Goal: Task Accomplishment & Management: Use online tool/utility

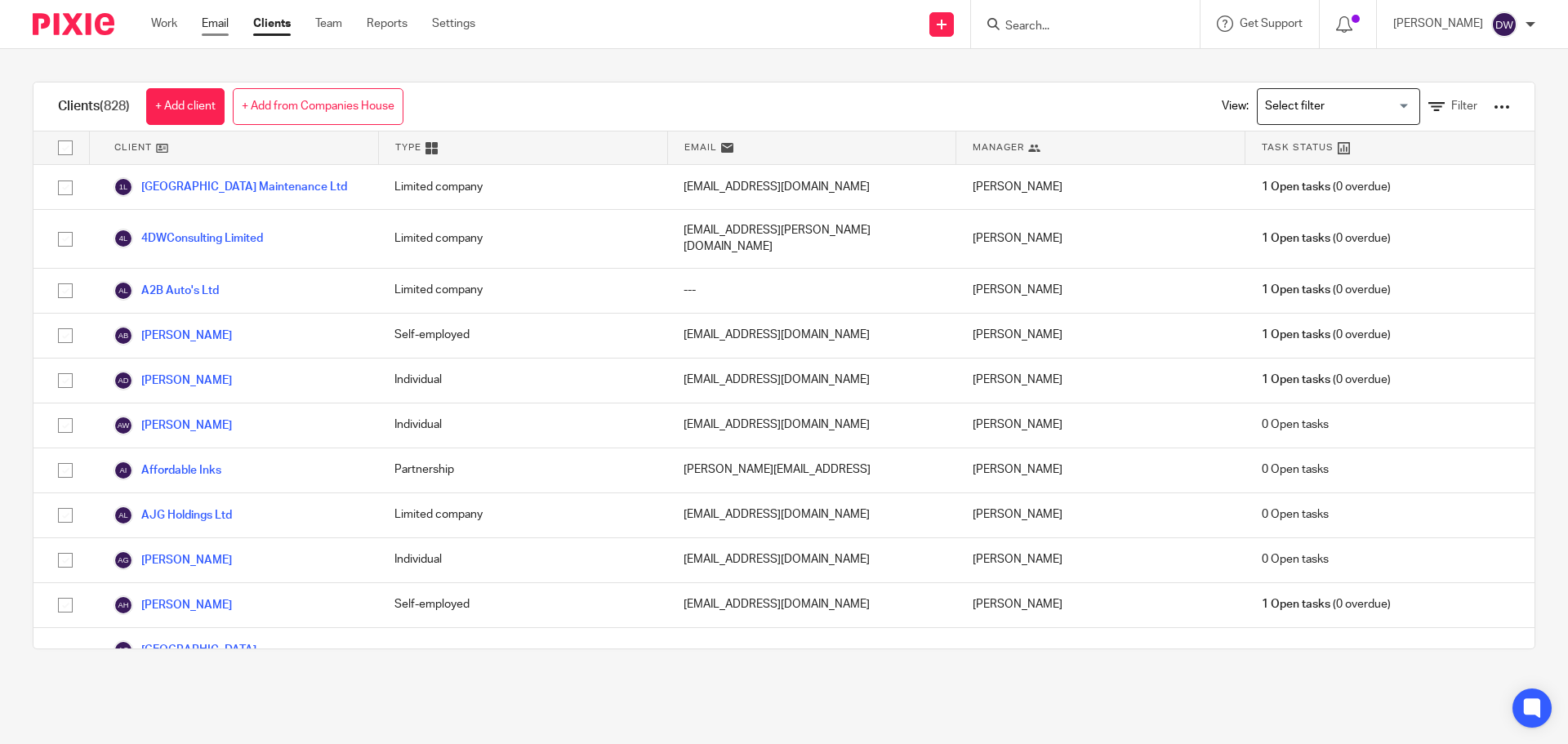
click at [214, 21] on link "Email" at bounding box center [215, 24] width 27 height 17
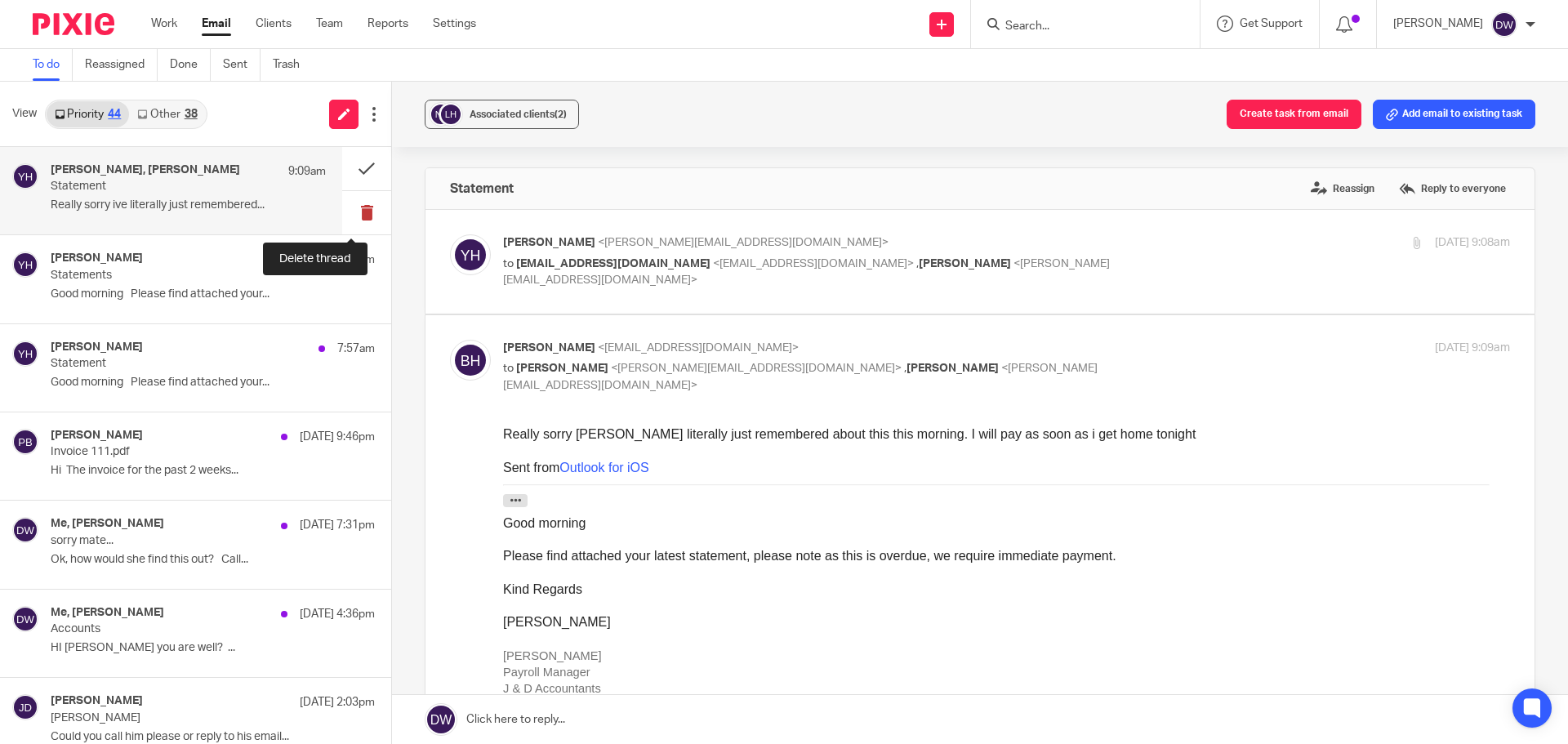
click at [361, 195] on button at bounding box center [367, 212] width 49 height 43
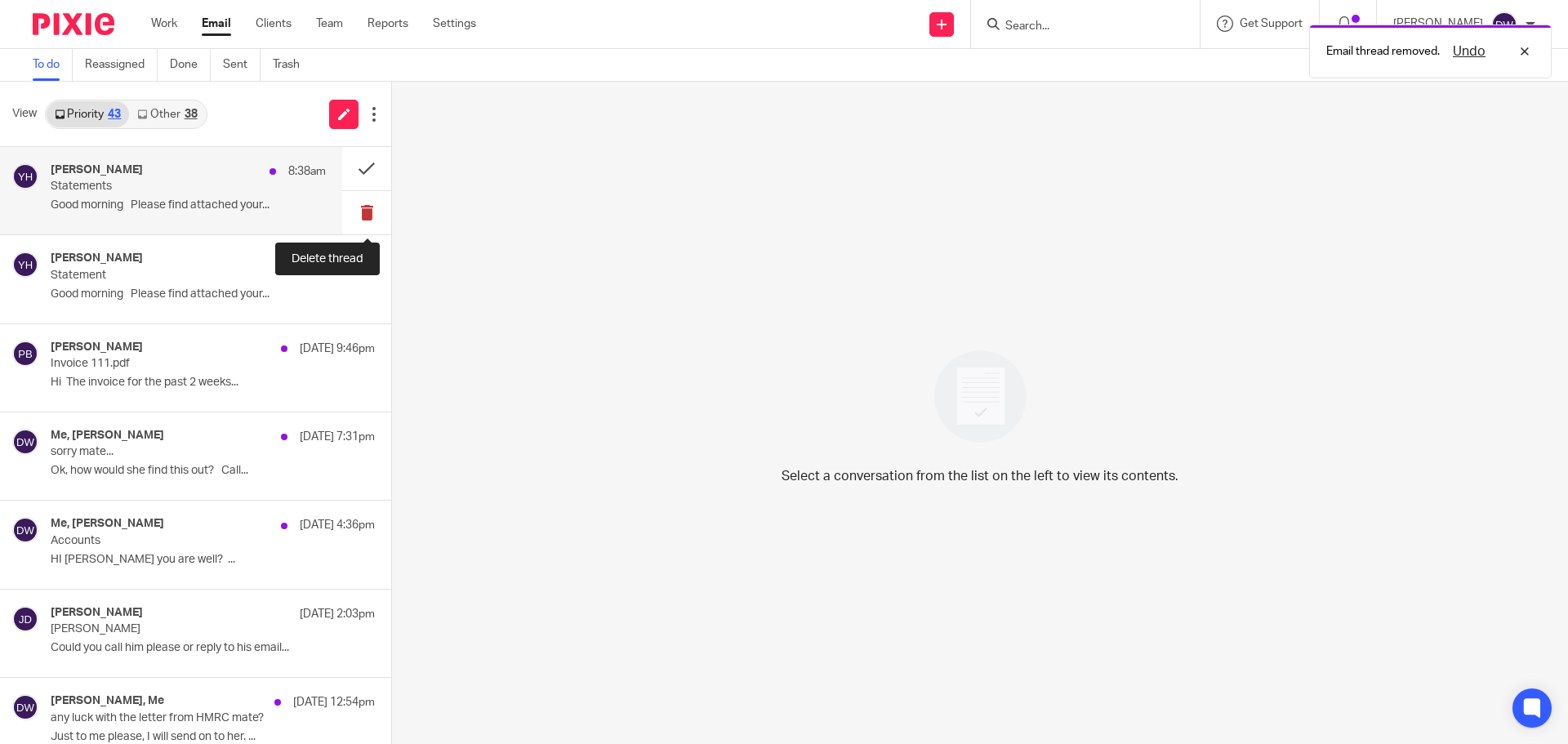
click at [353, 214] on button at bounding box center [367, 212] width 49 height 43
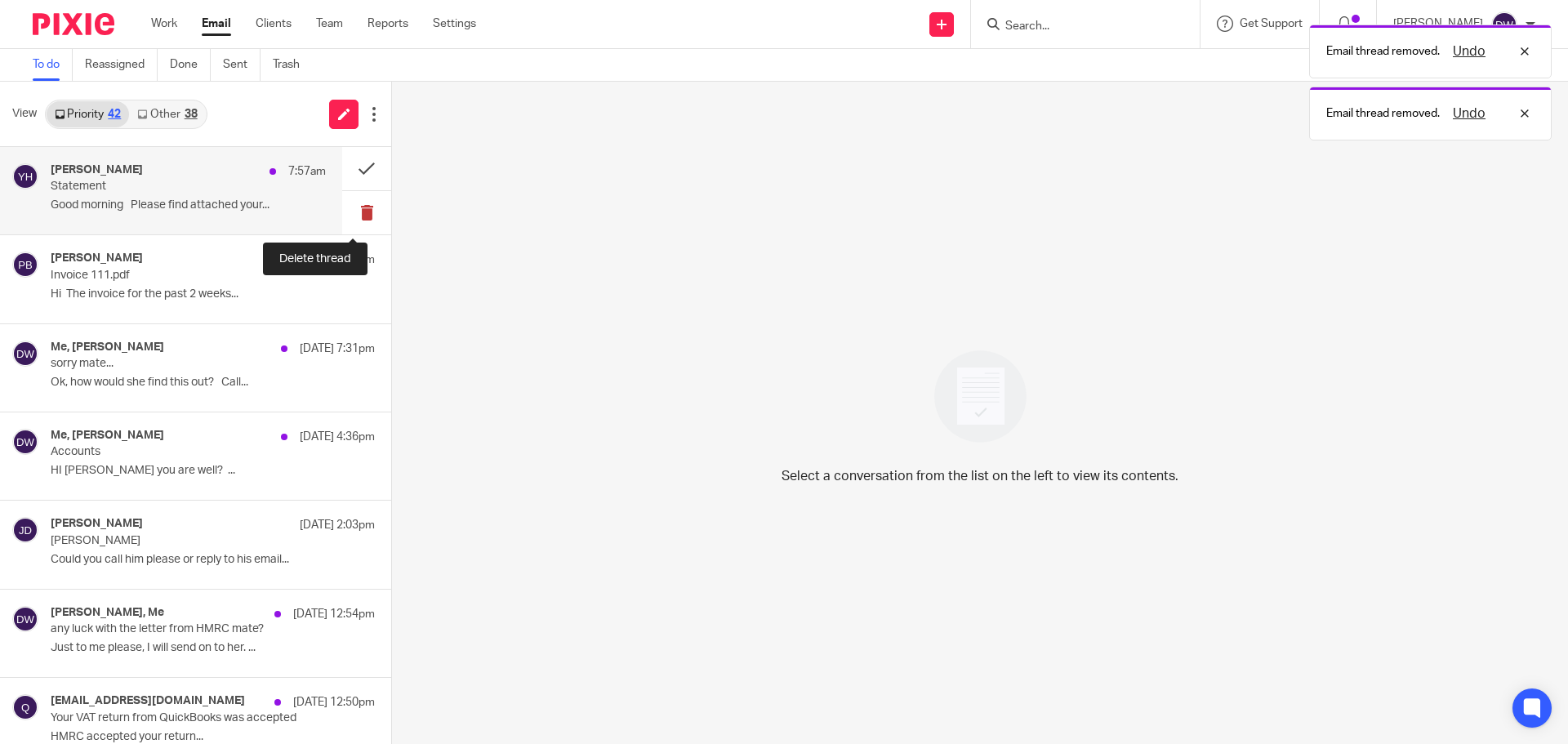
click at [355, 209] on button at bounding box center [367, 212] width 49 height 43
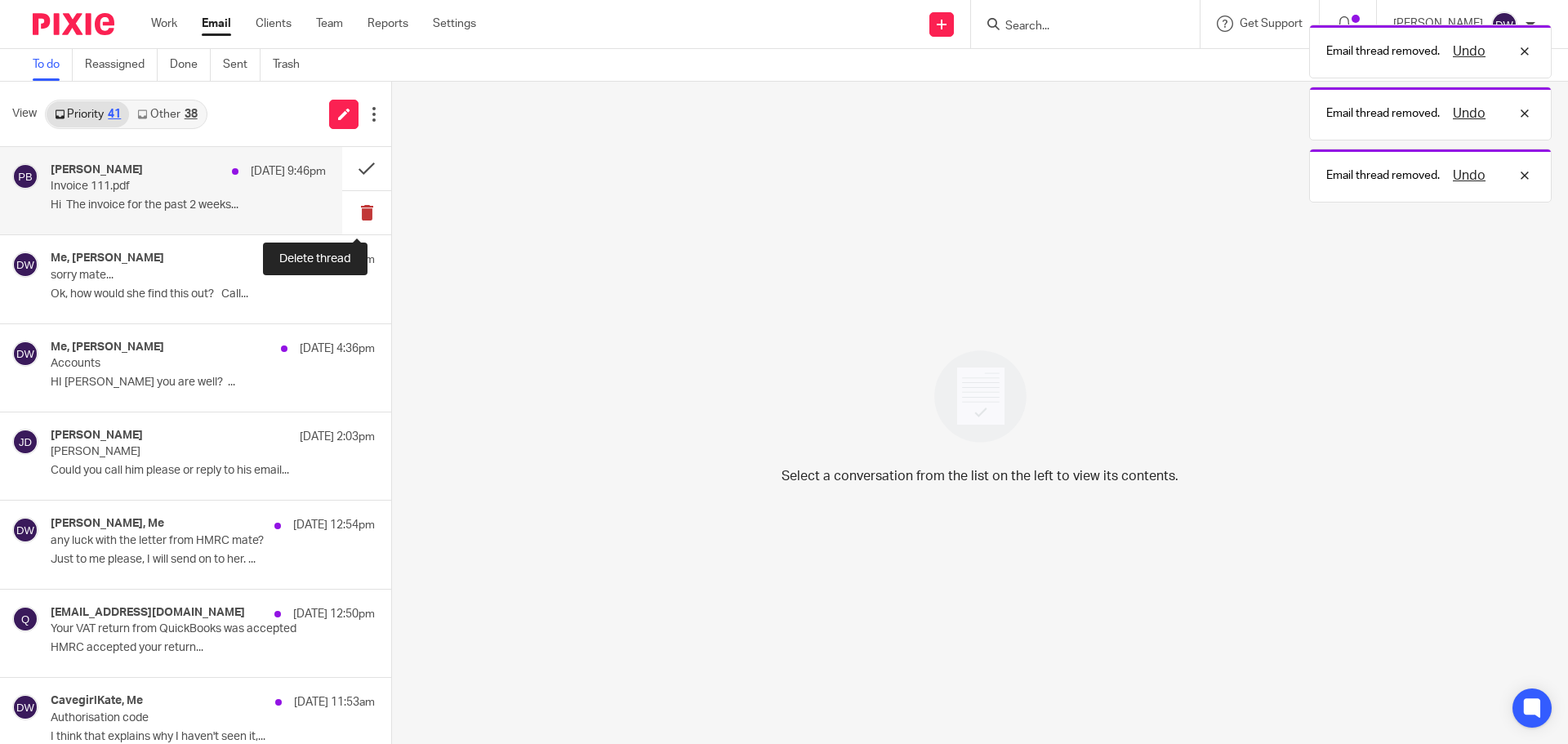
click at [355, 211] on button at bounding box center [367, 212] width 49 height 43
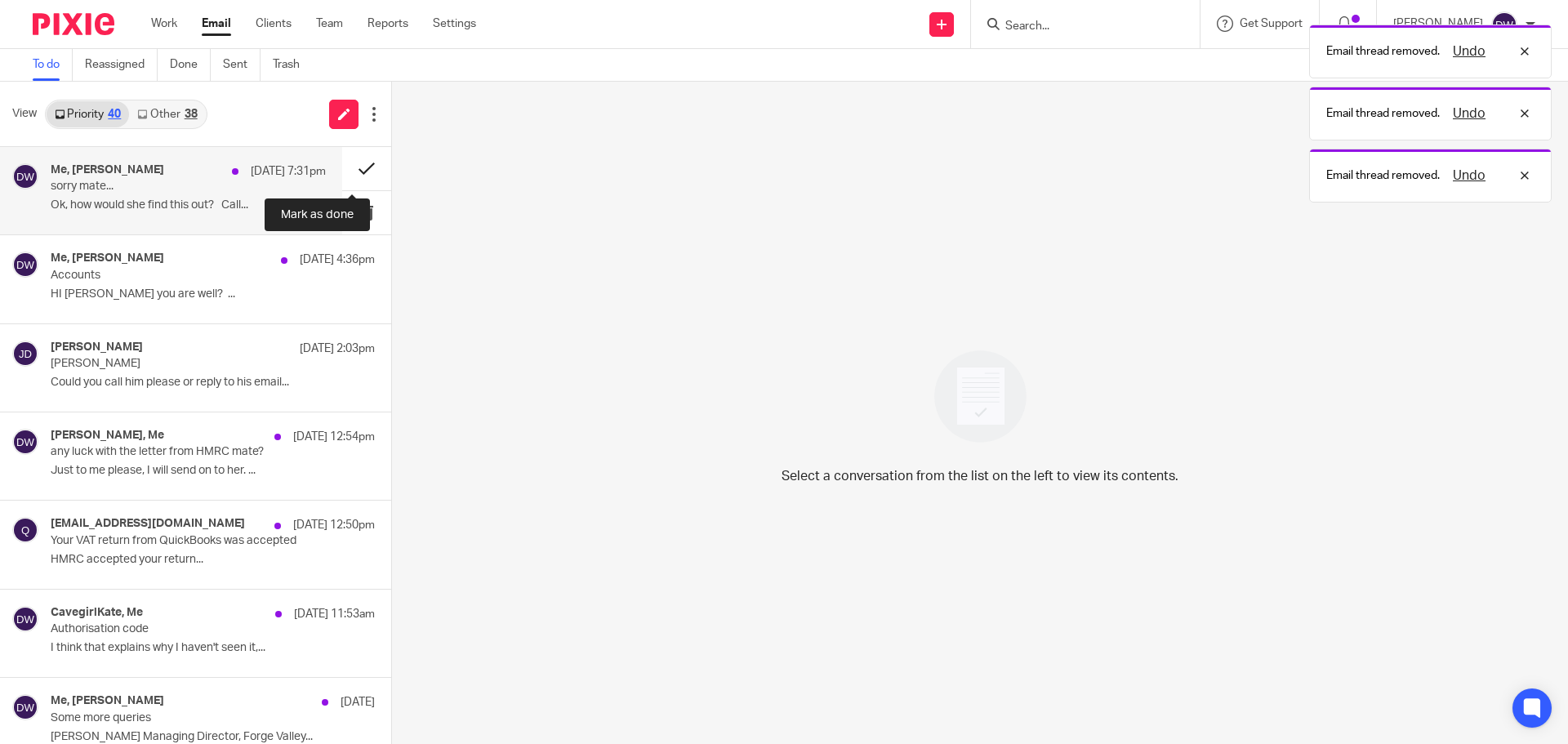
click at [351, 165] on button at bounding box center [367, 168] width 49 height 43
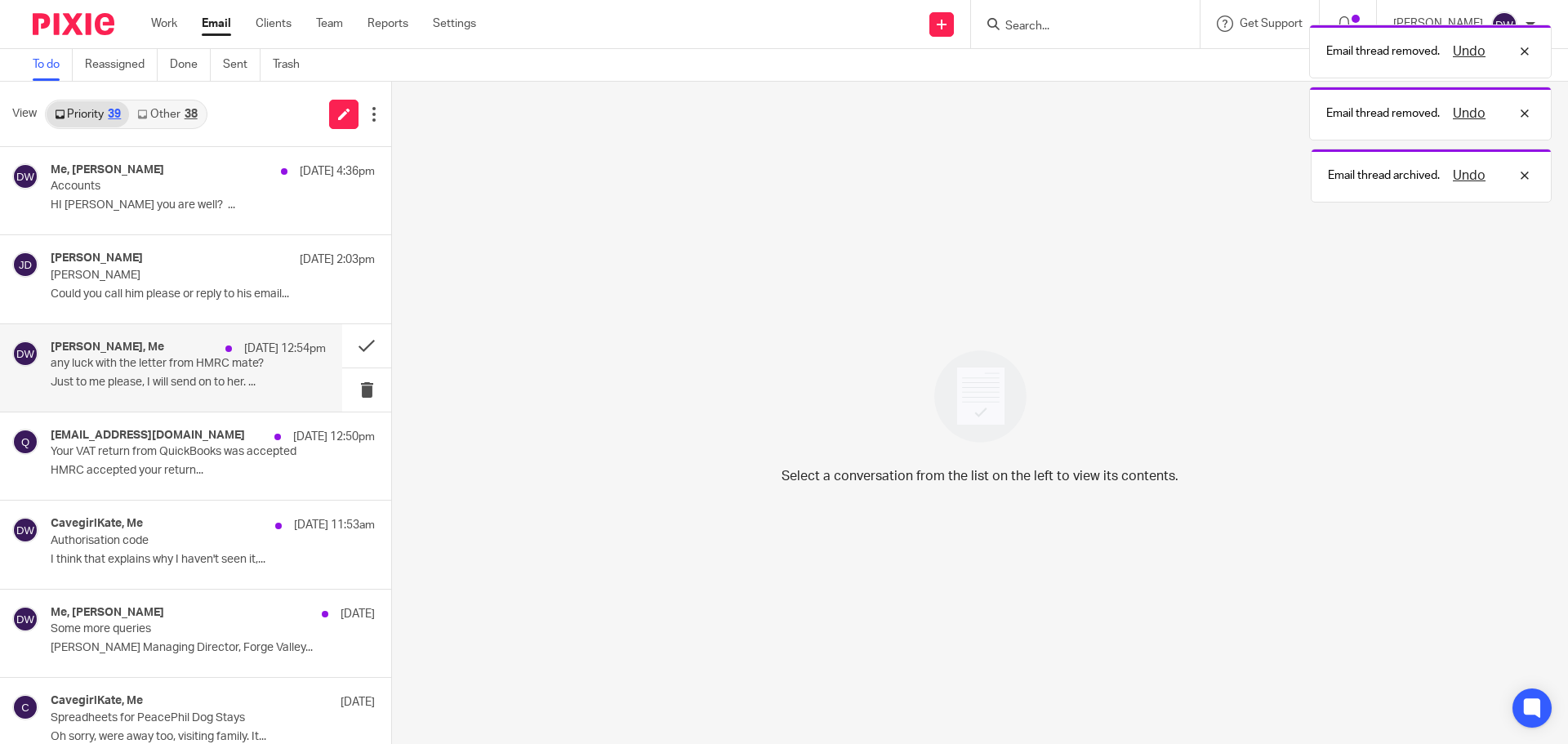
click at [200, 387] on p "Just to me please, I will send on to her. ..." at bounding box center [188, 383] width 275 height 14
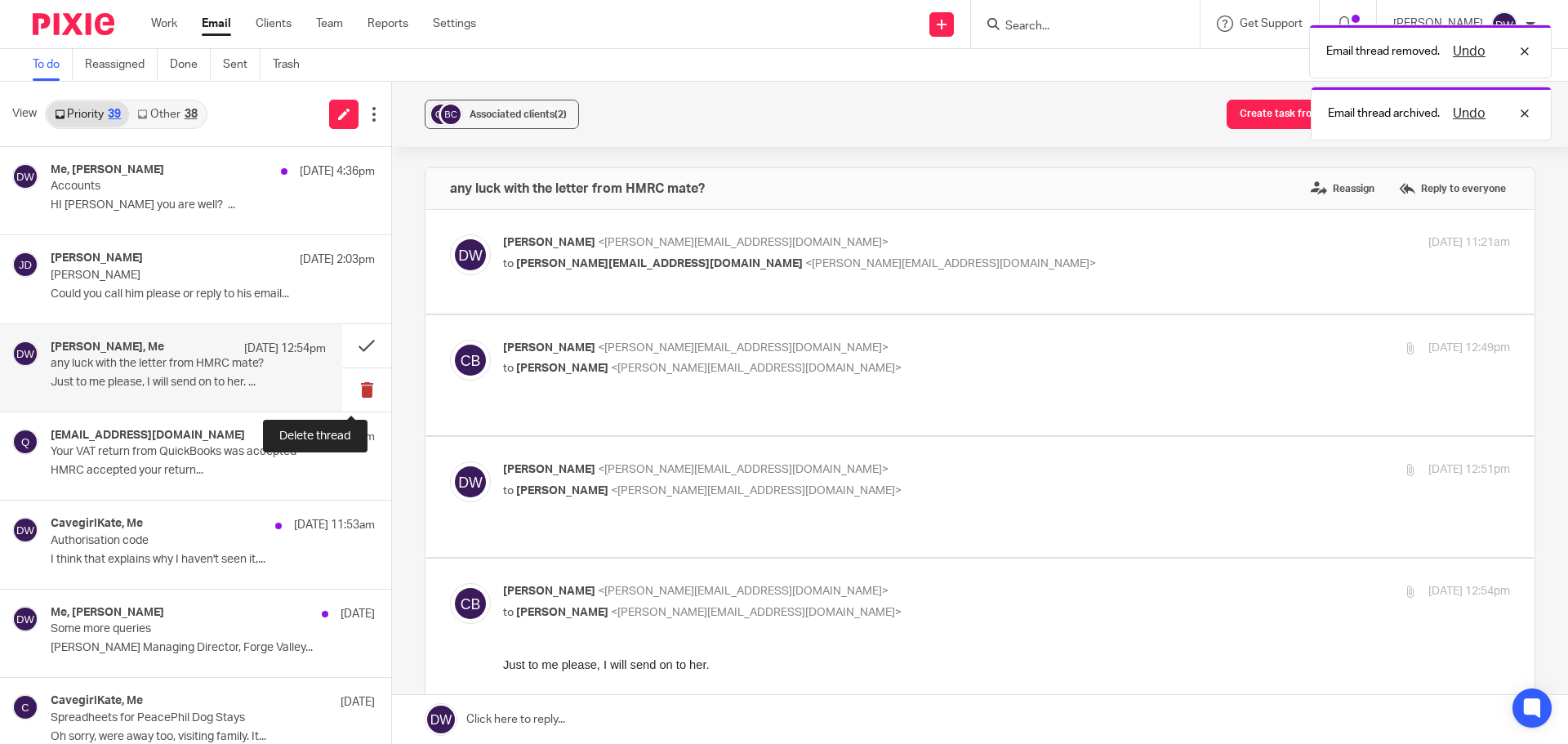
click at [346, 390] on button at bounding box center [367, 389] width 49 height 43
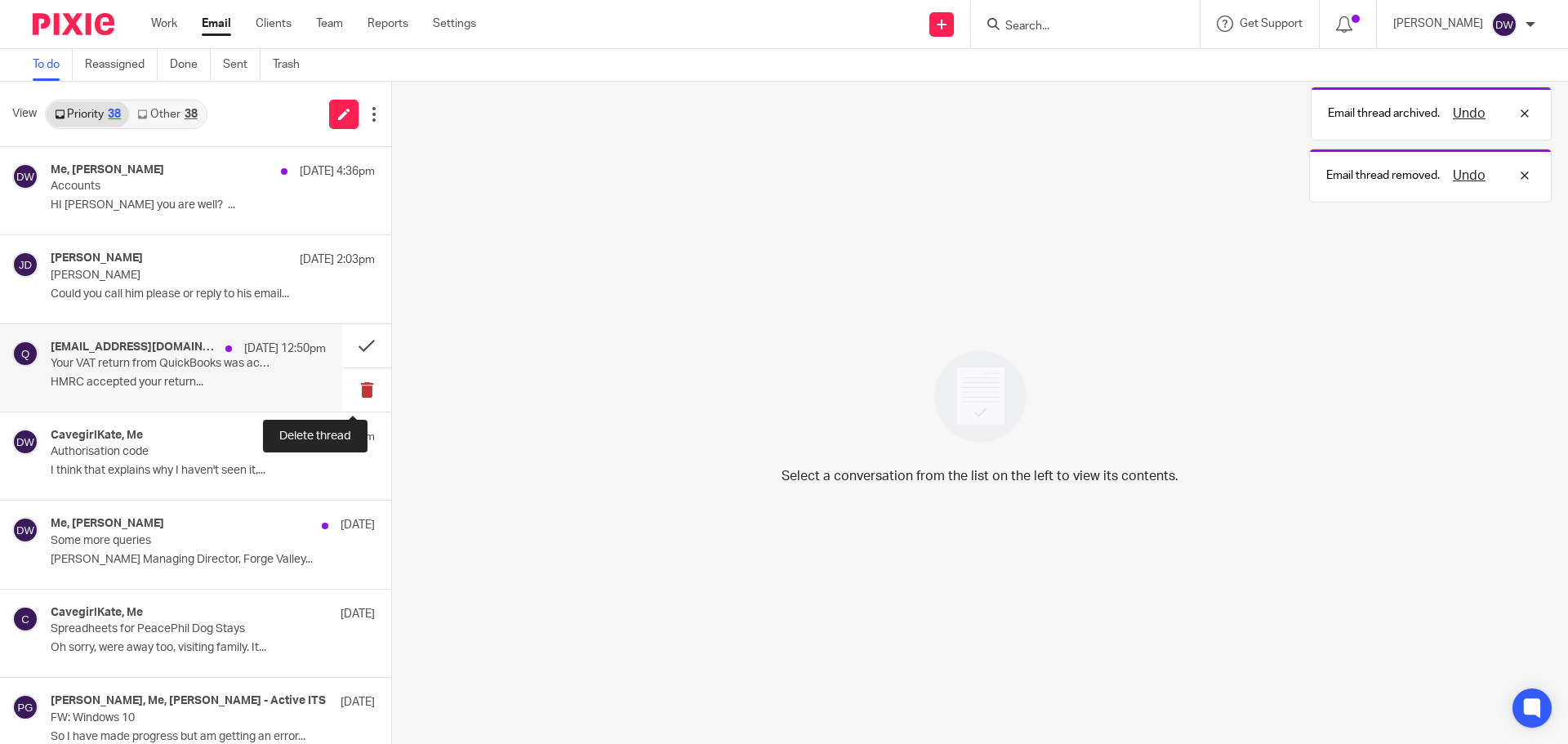
click at [352, 385] on button at bounding box center [367, 389] width 49 height 43
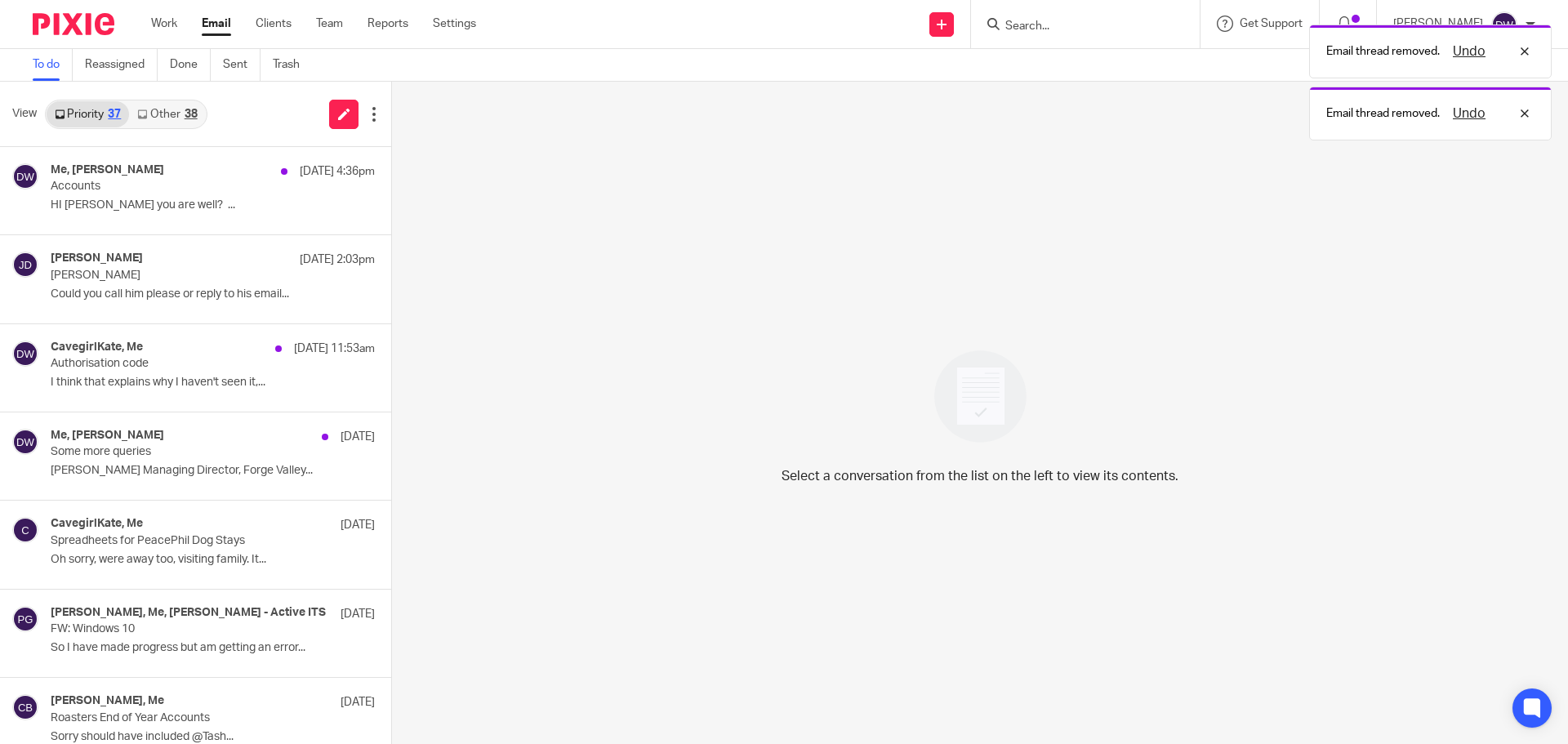
click at [183, 114] on link "Other 38" at bounding box center [167, 114] width 76 height 26
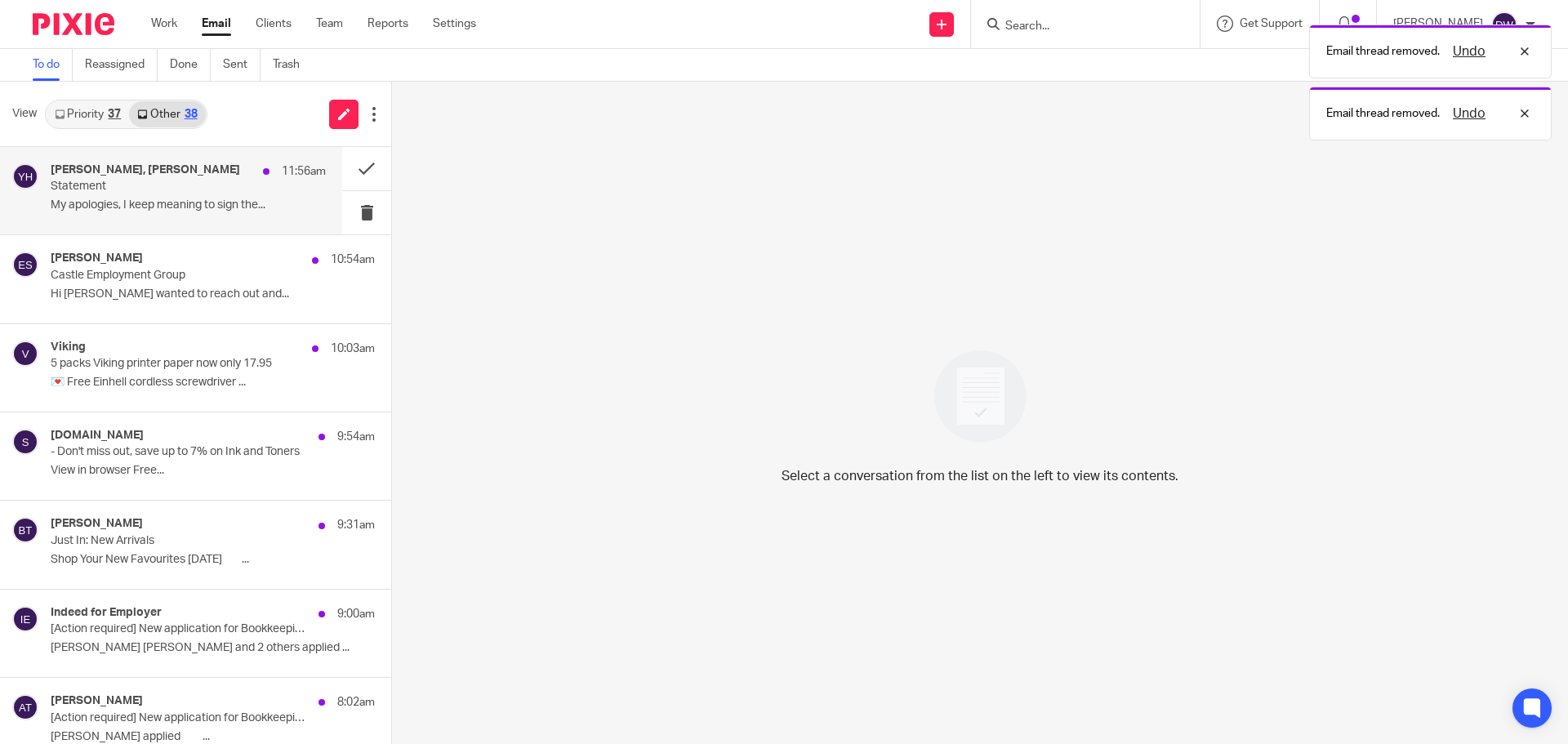
click at [216, 177] on div "James Toal, Yvonne Hardman 11:56am" at bounding box center [188, 172] width 275 height 17
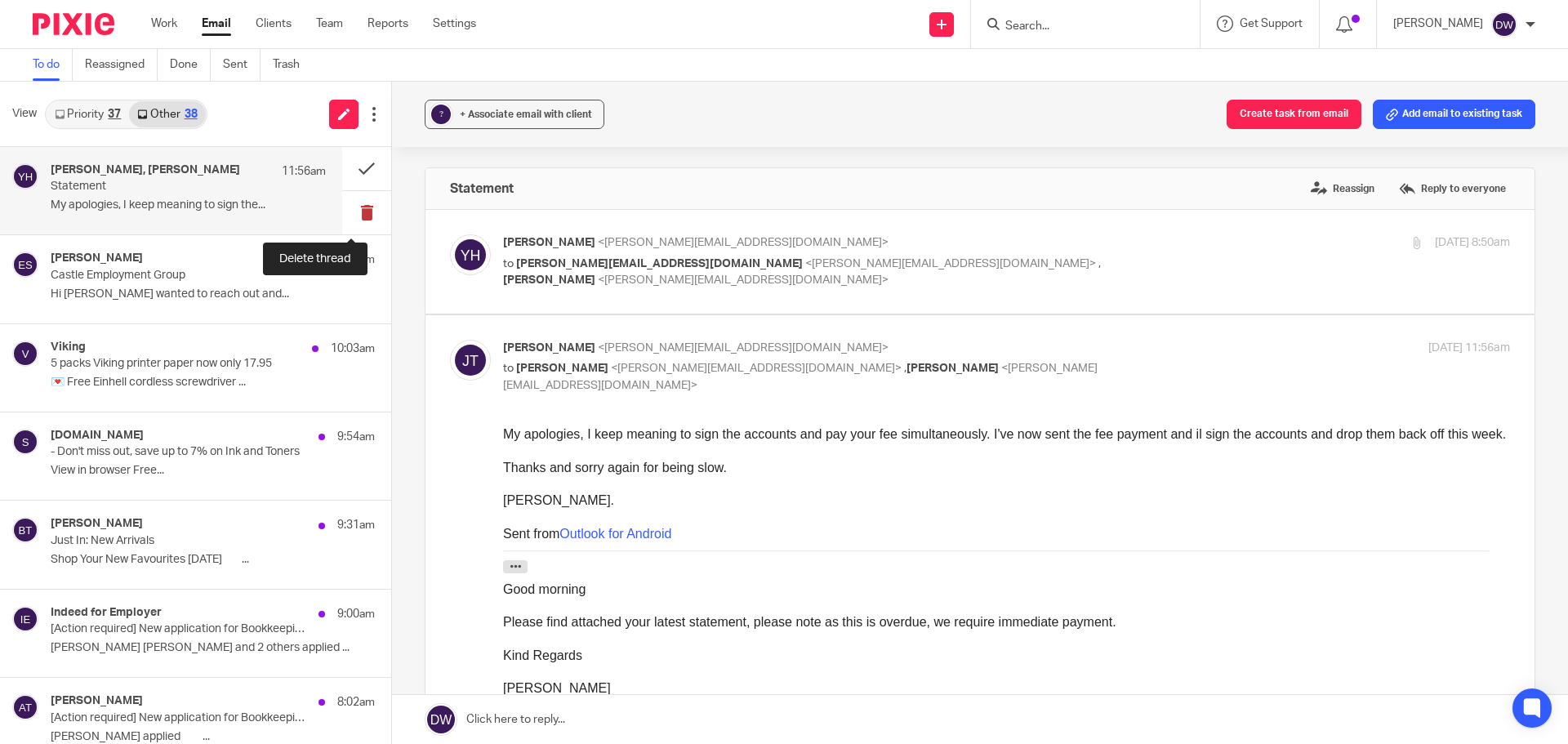
click at [351, 211] on button at bounding box center [367, 212] width 49 height 43
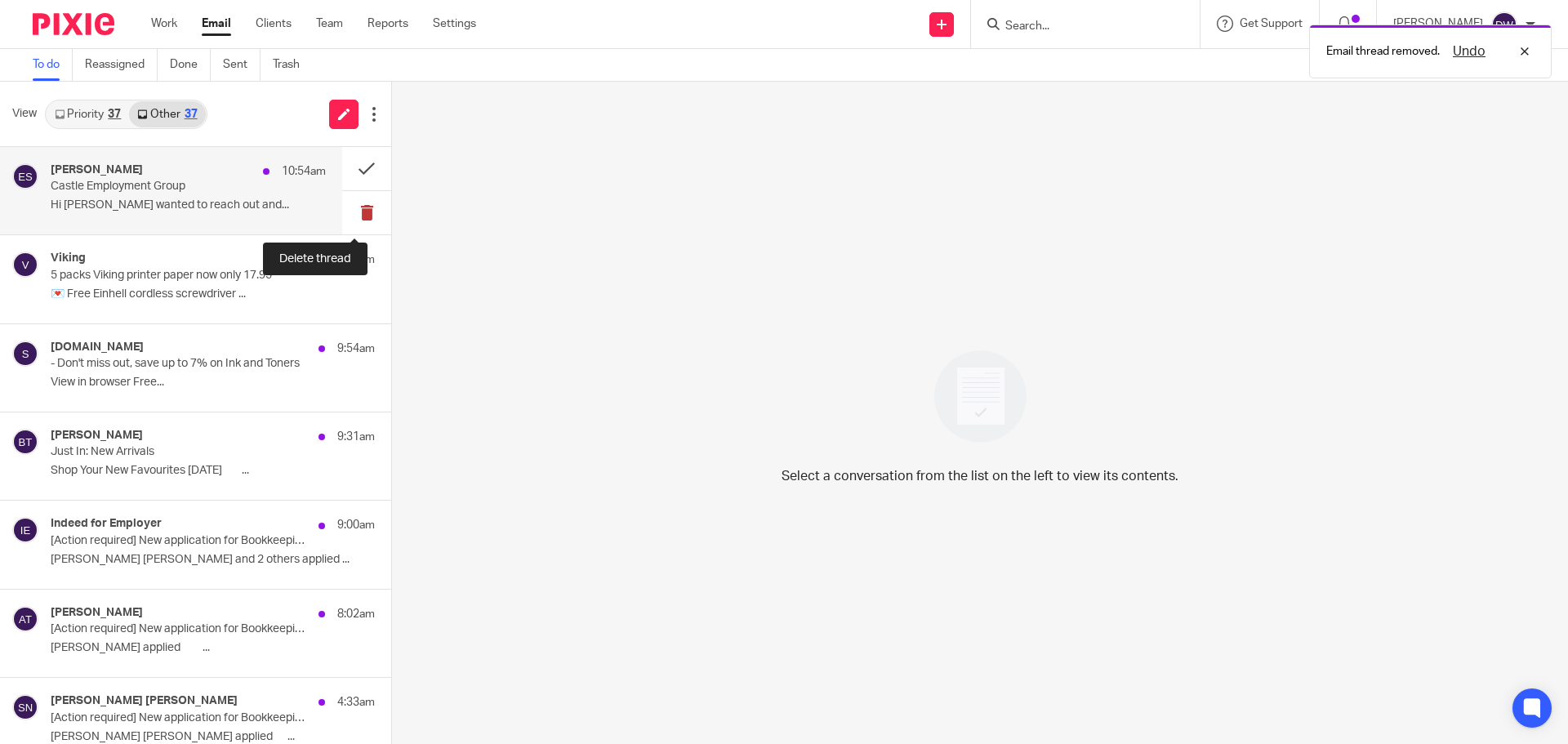
click at [355, 206] on button at bounding box center [367, 212] width 49 height 43
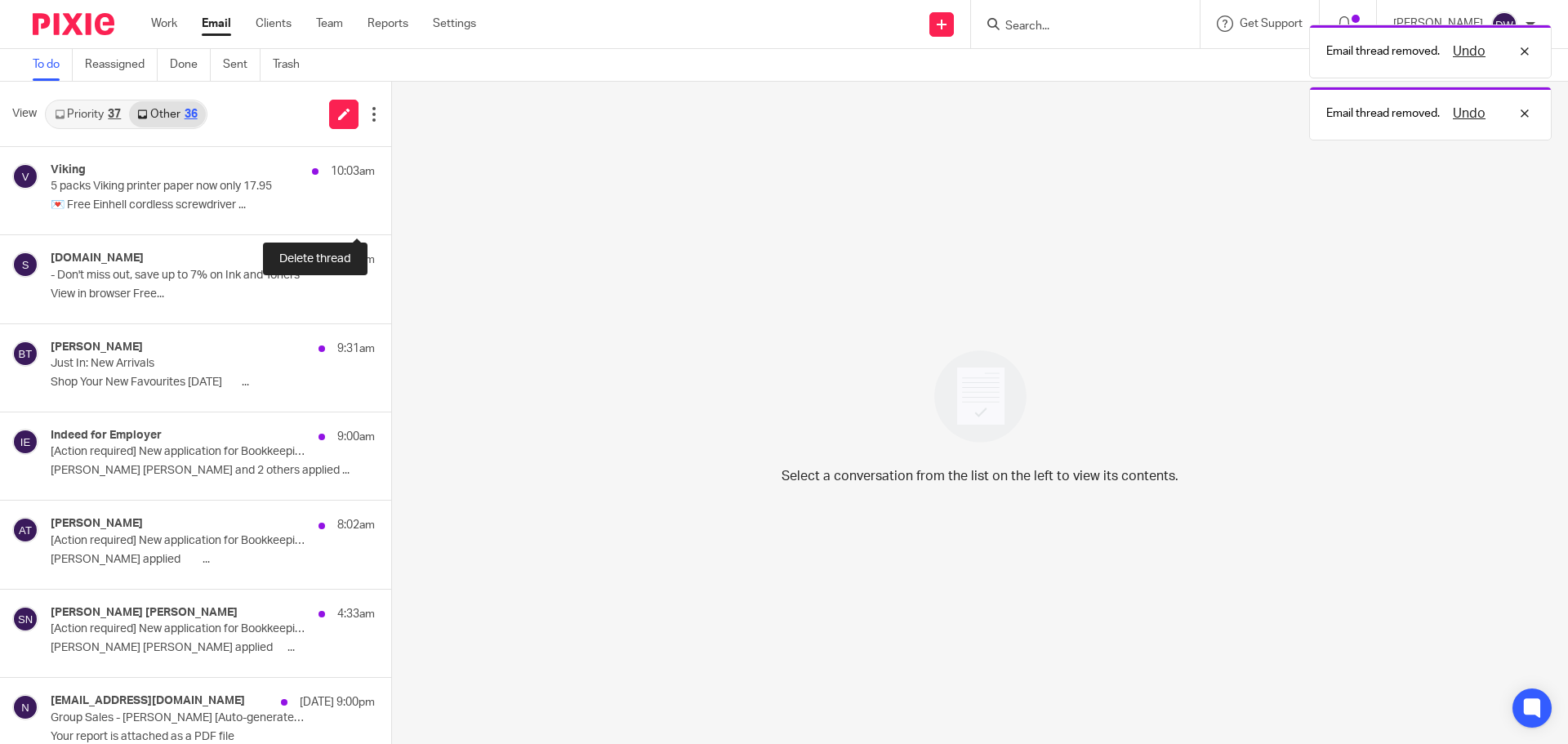
click at [391, 206] on button at bounding box center [397, 212] width 13 height 43
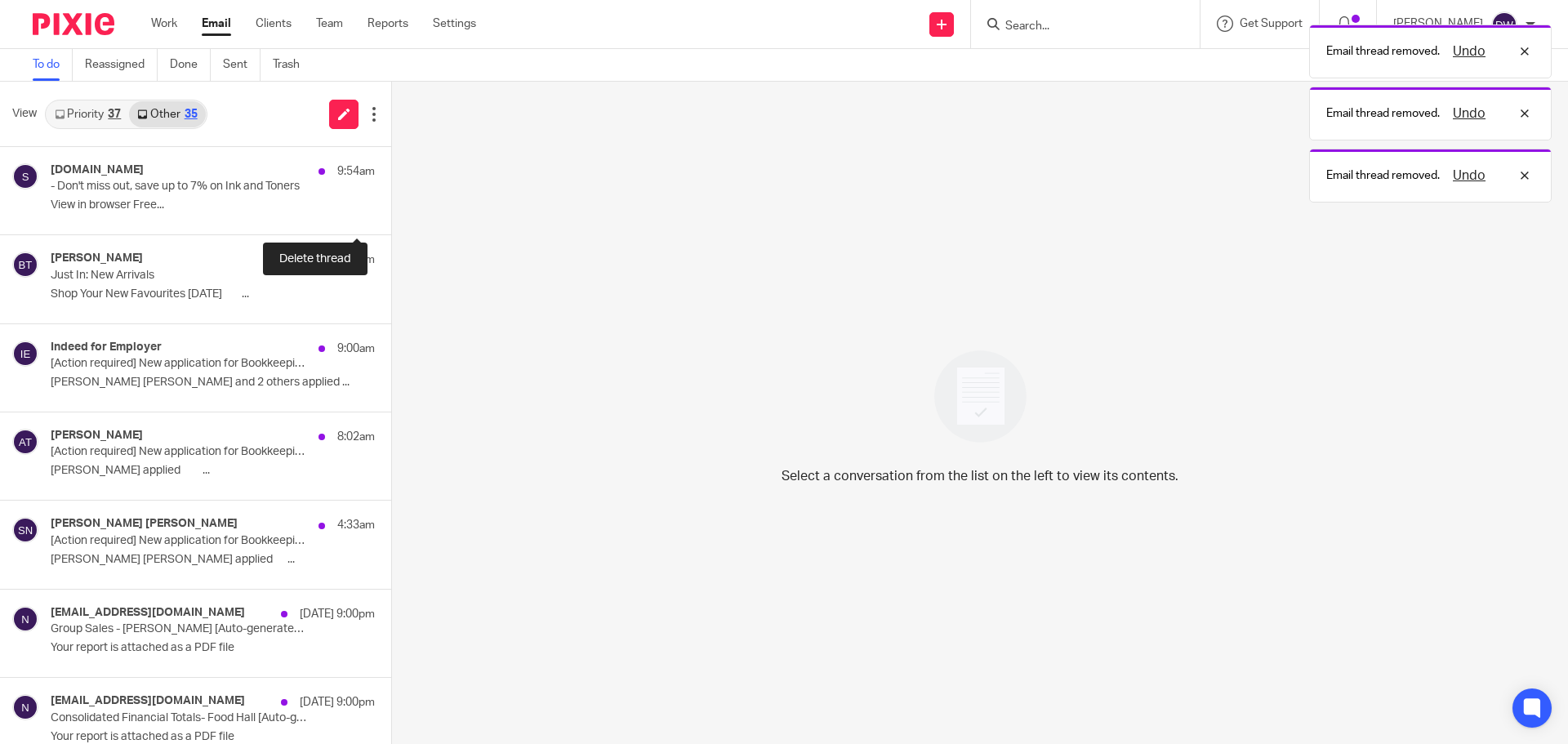
click at [391, 206] on button at bounding box center [397, 212] width 13 height 43
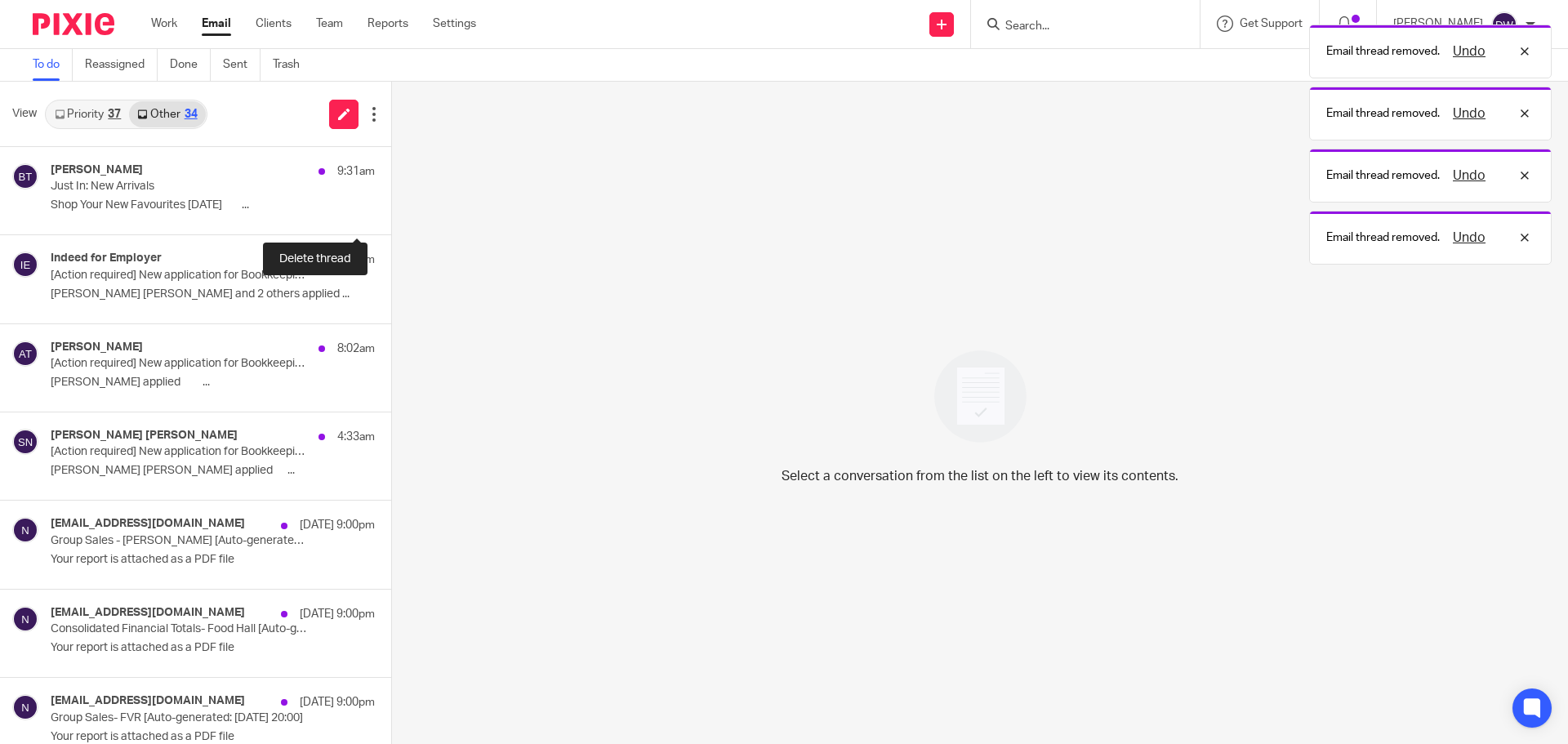
click at [391, 206] on button at bounding box center [397, 212] width 13 height 43
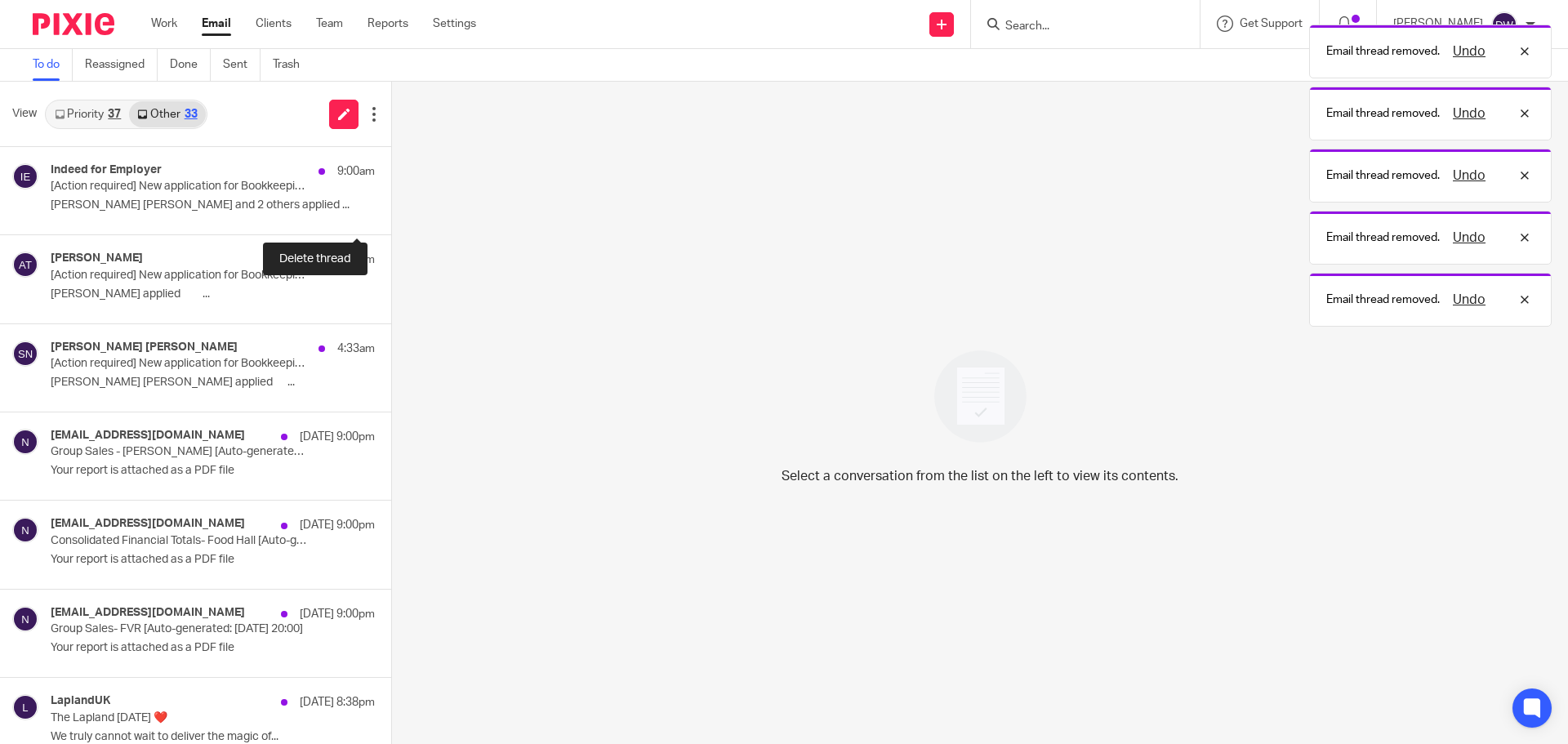
click at [391, 206] on button at bounding box center [397, 212] width 13 height 43
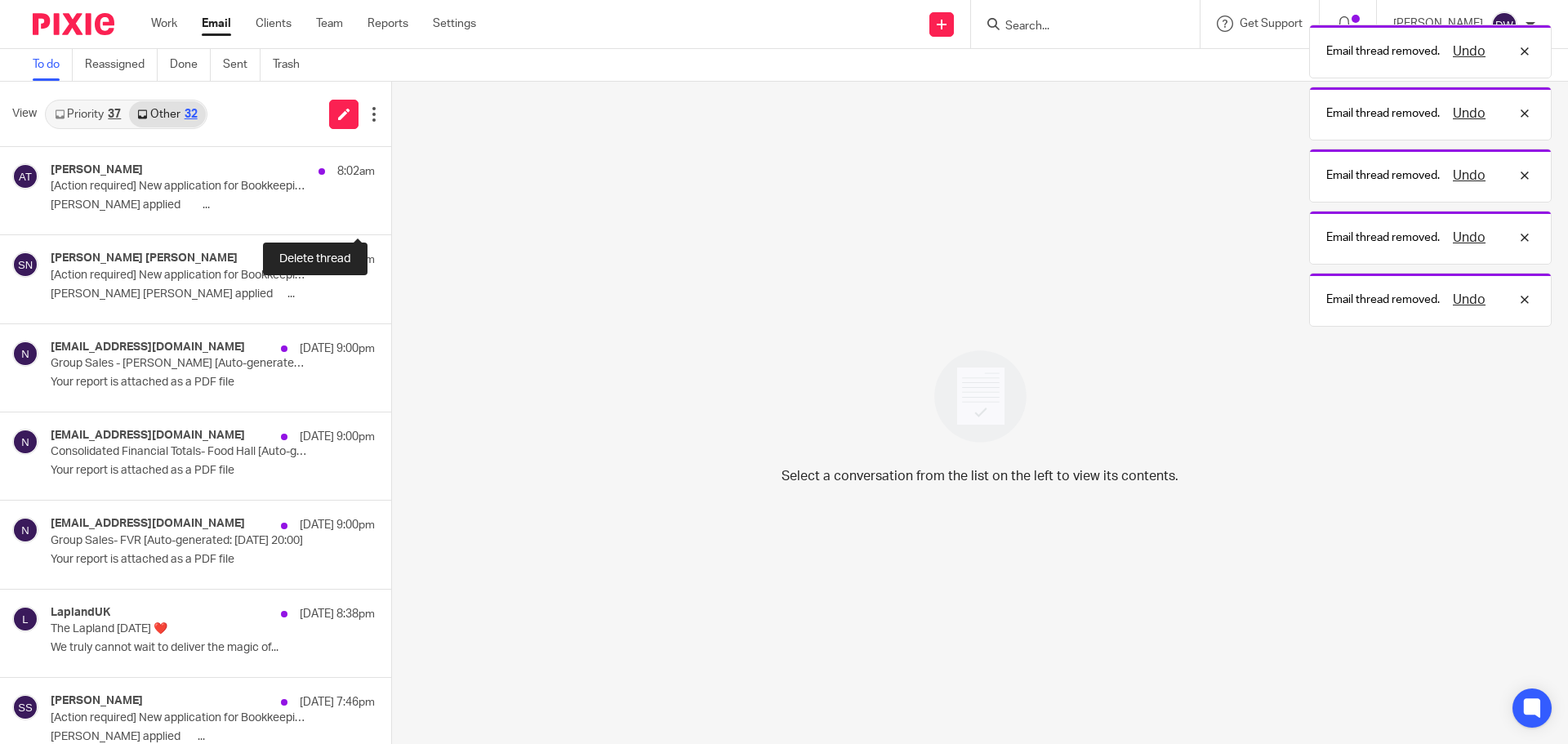
click at [391, 206] on button at bounding box center [397, 212] width 13 height 43
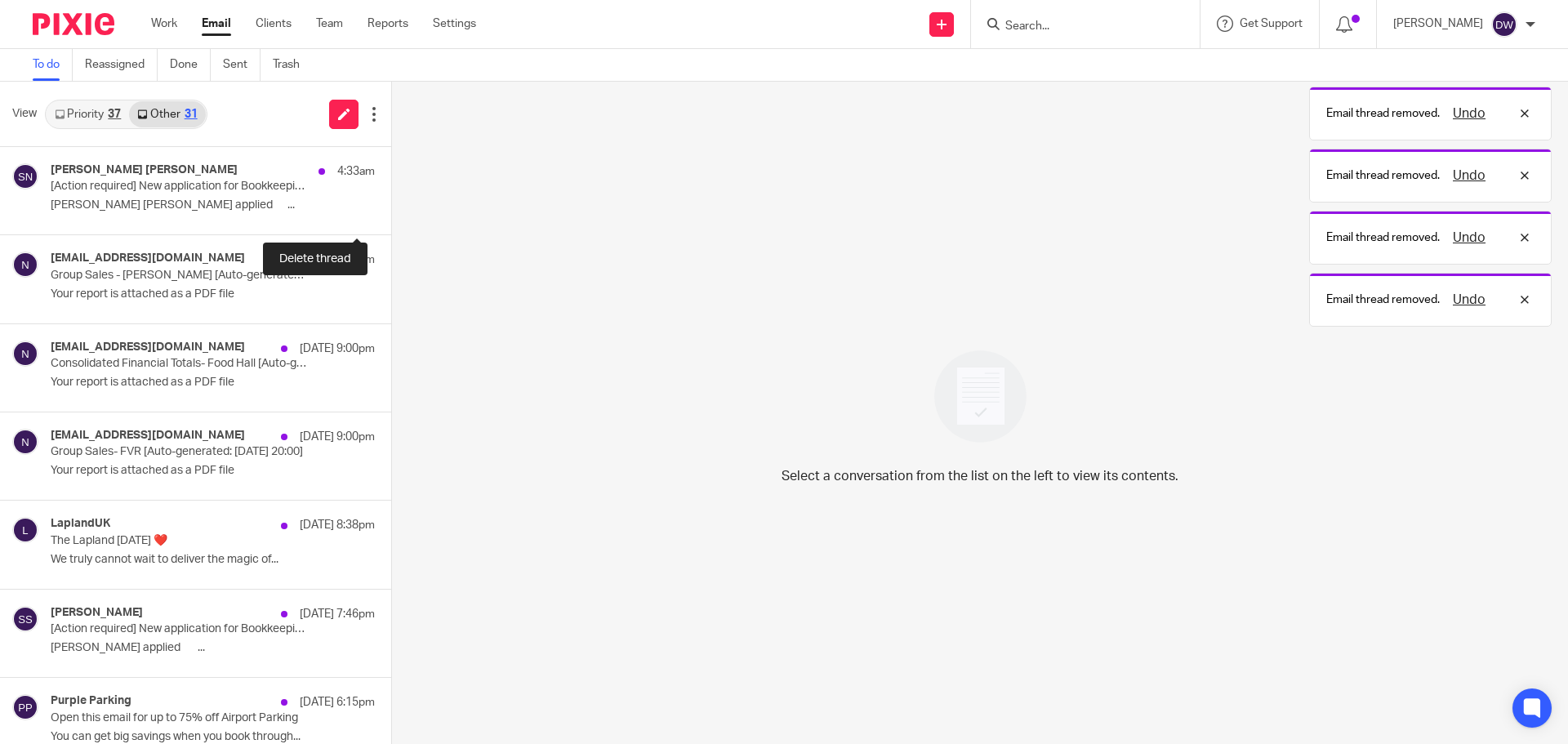
click at [391, 206] on button at bounding box center [397, 212] width 13 height 43
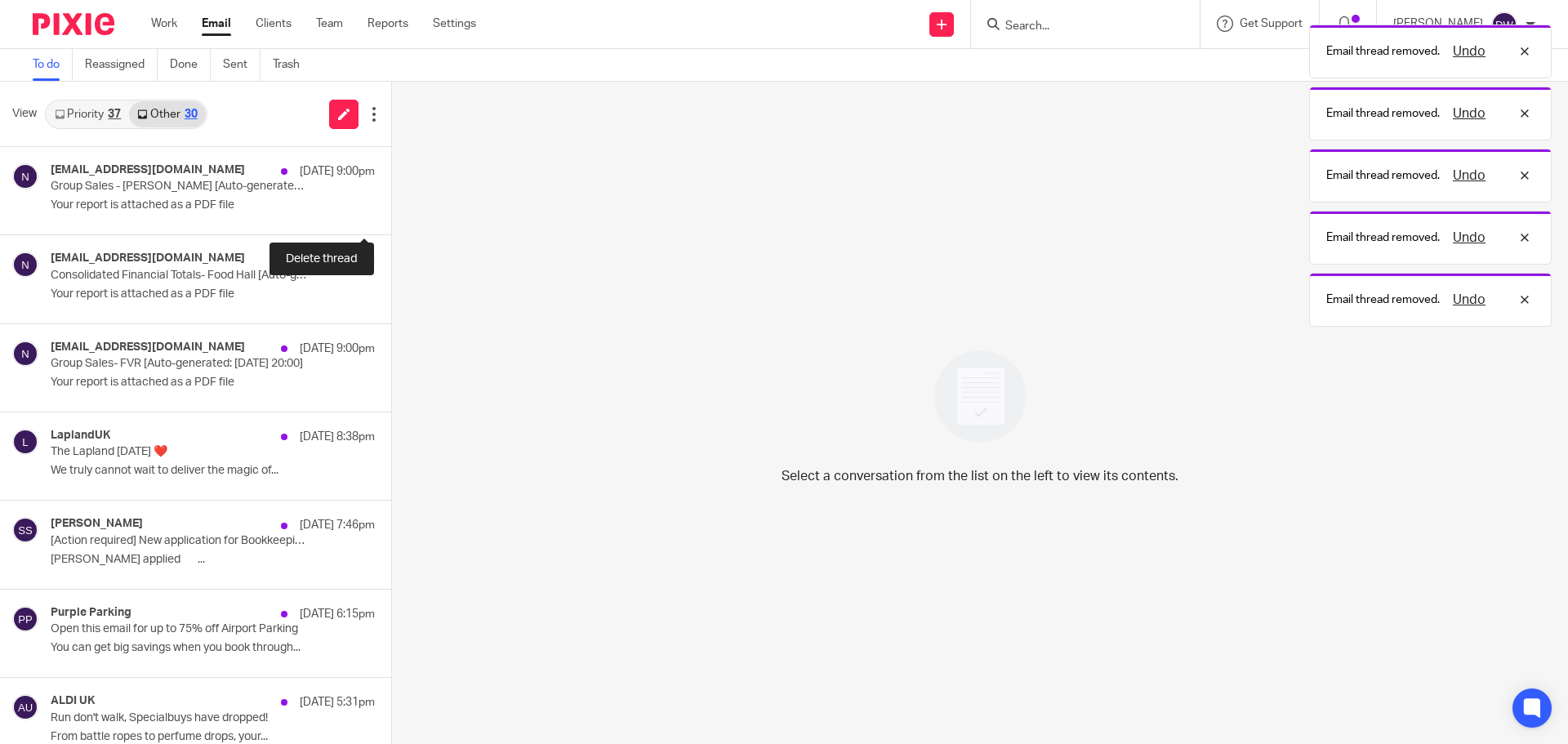
click at [391, 206] on button at bounding box center [397, 212] width 13 height 43
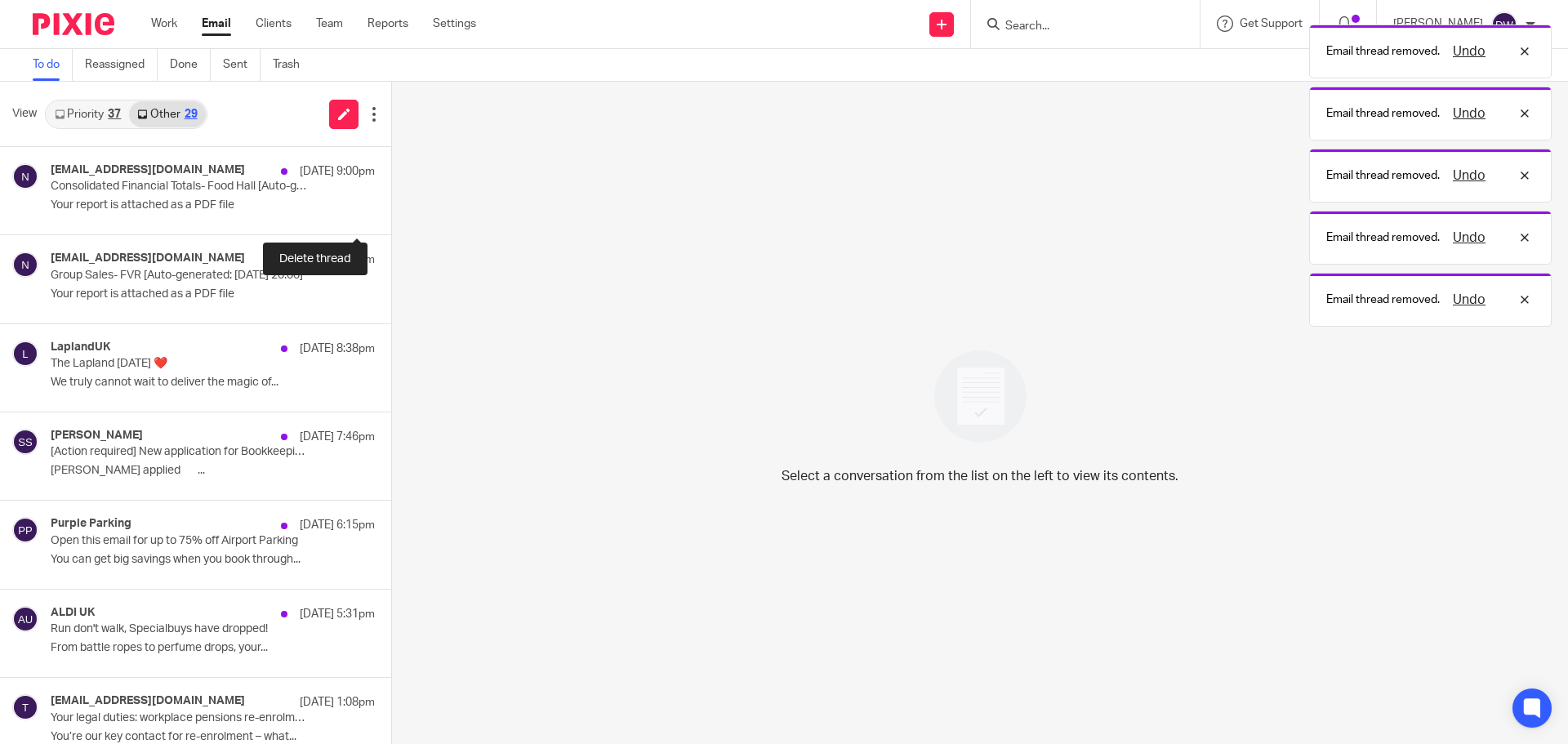
click at [391, 206] on button at bounding box center [397, 212] width 13 height 43
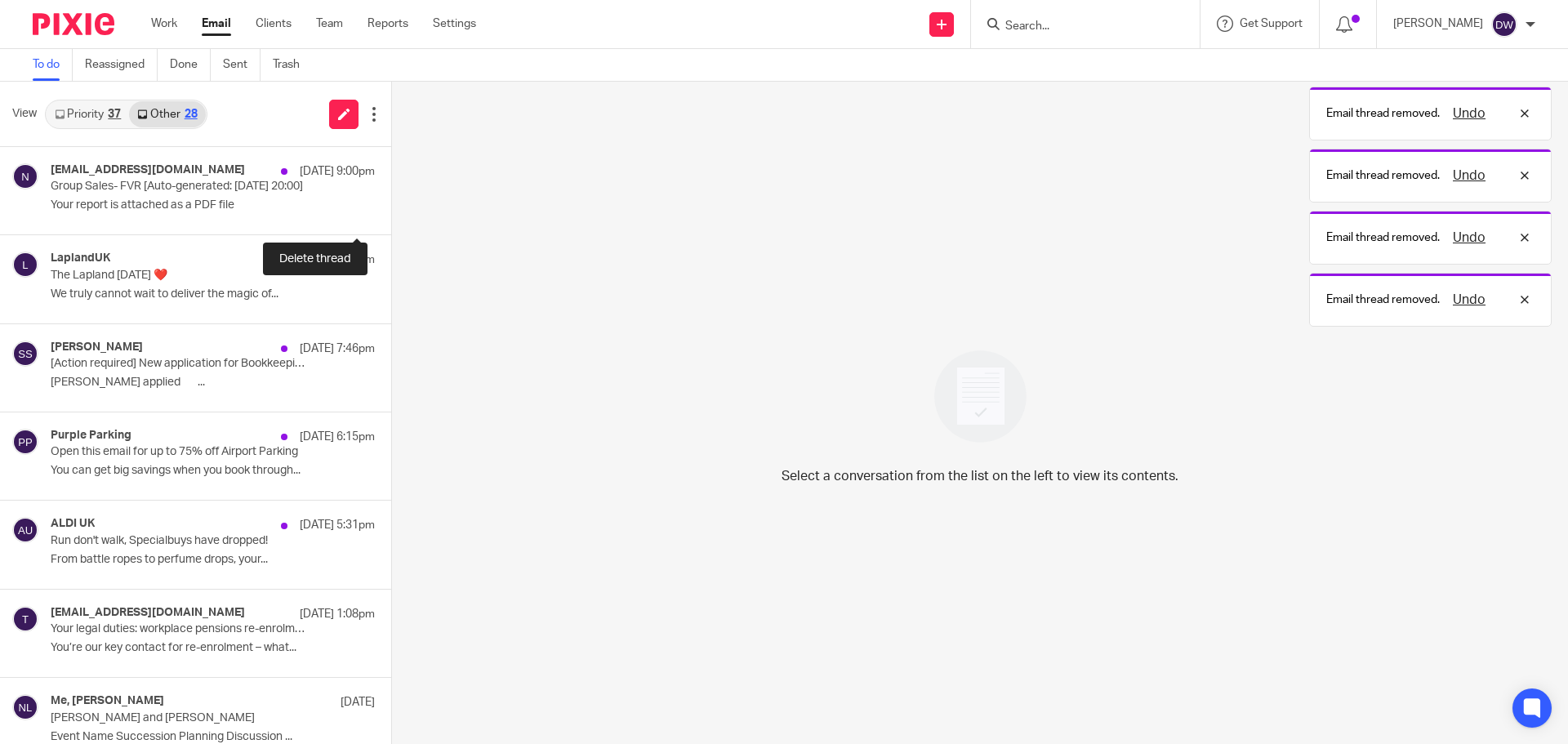
click at [391, 206] on button at bounding box center [397, 212] width 13 height 43
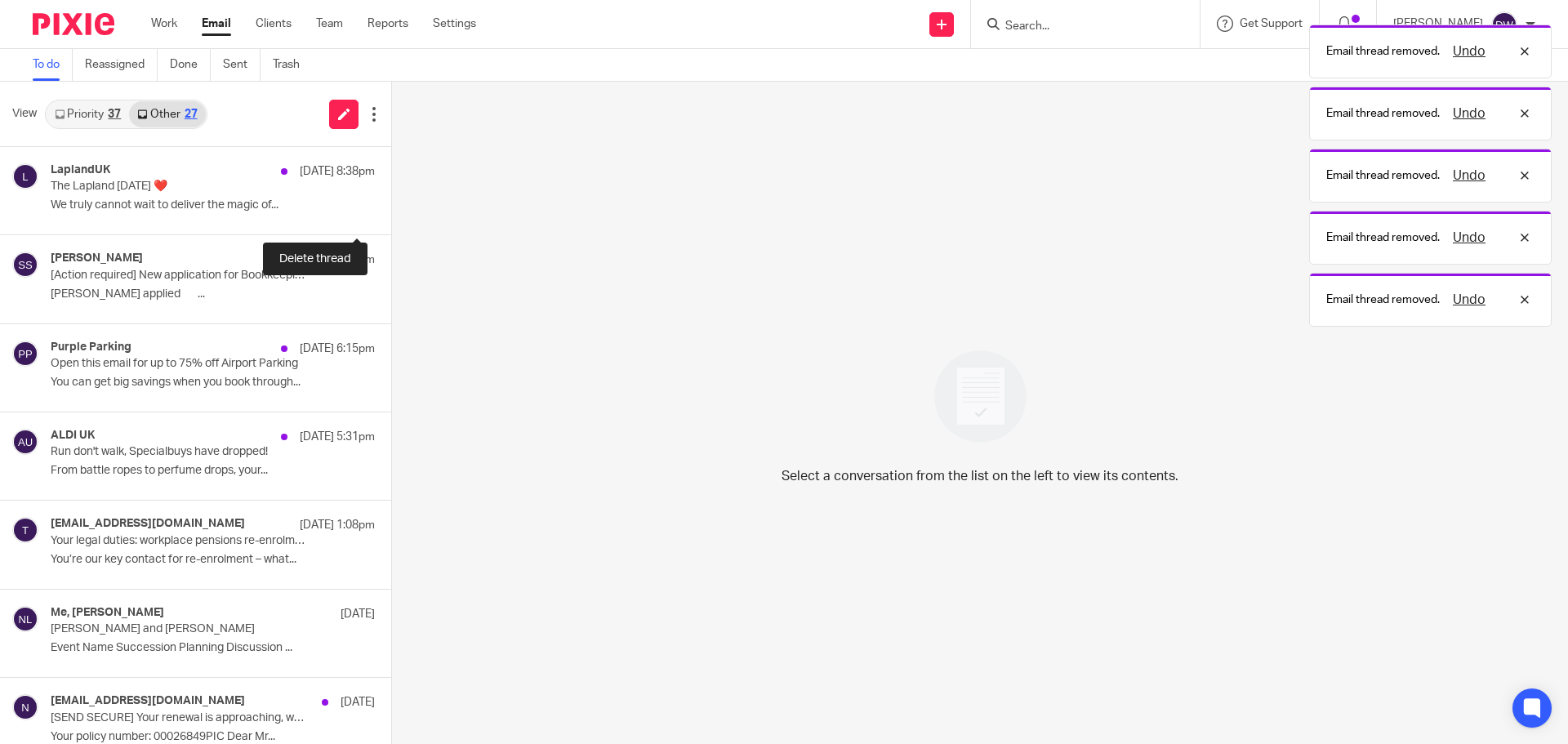
click at [391, 206] on button at bounding box center [397, 212] width 13 height 43
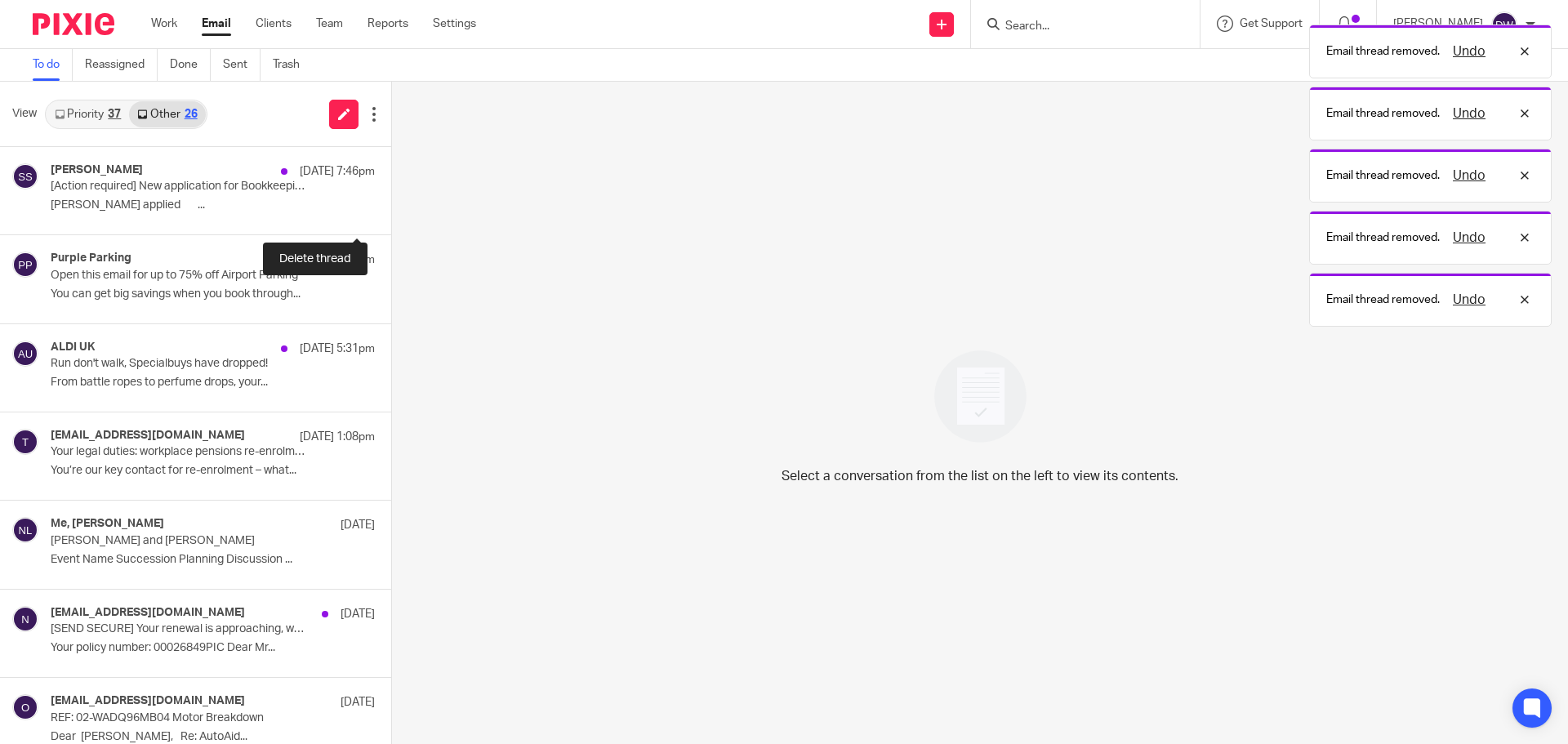
click at [391, 206] on button at bounding box center [397, 212] width 13 height 43
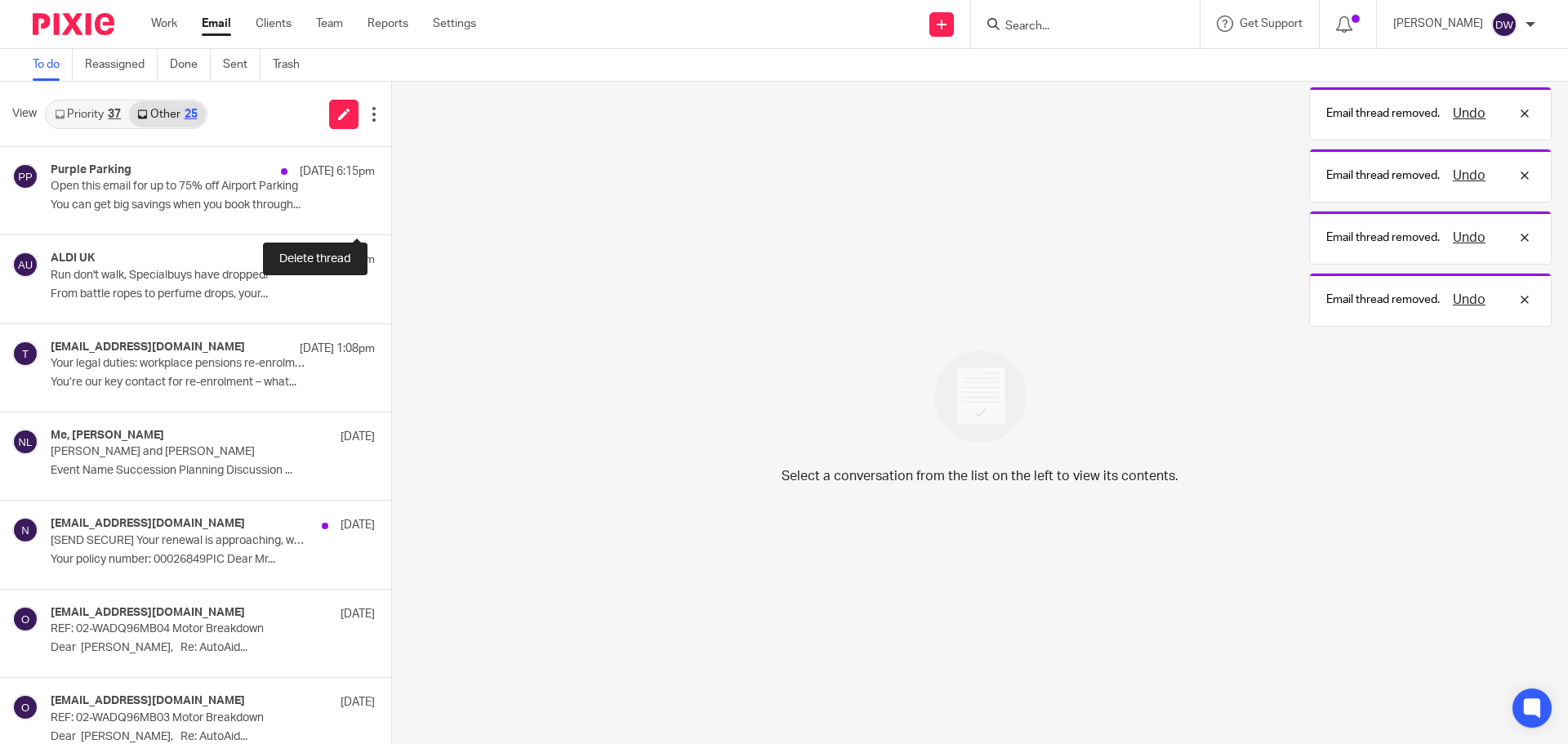
click at [391, 206] on button at bounding box center [397, 212] width 13 height 43
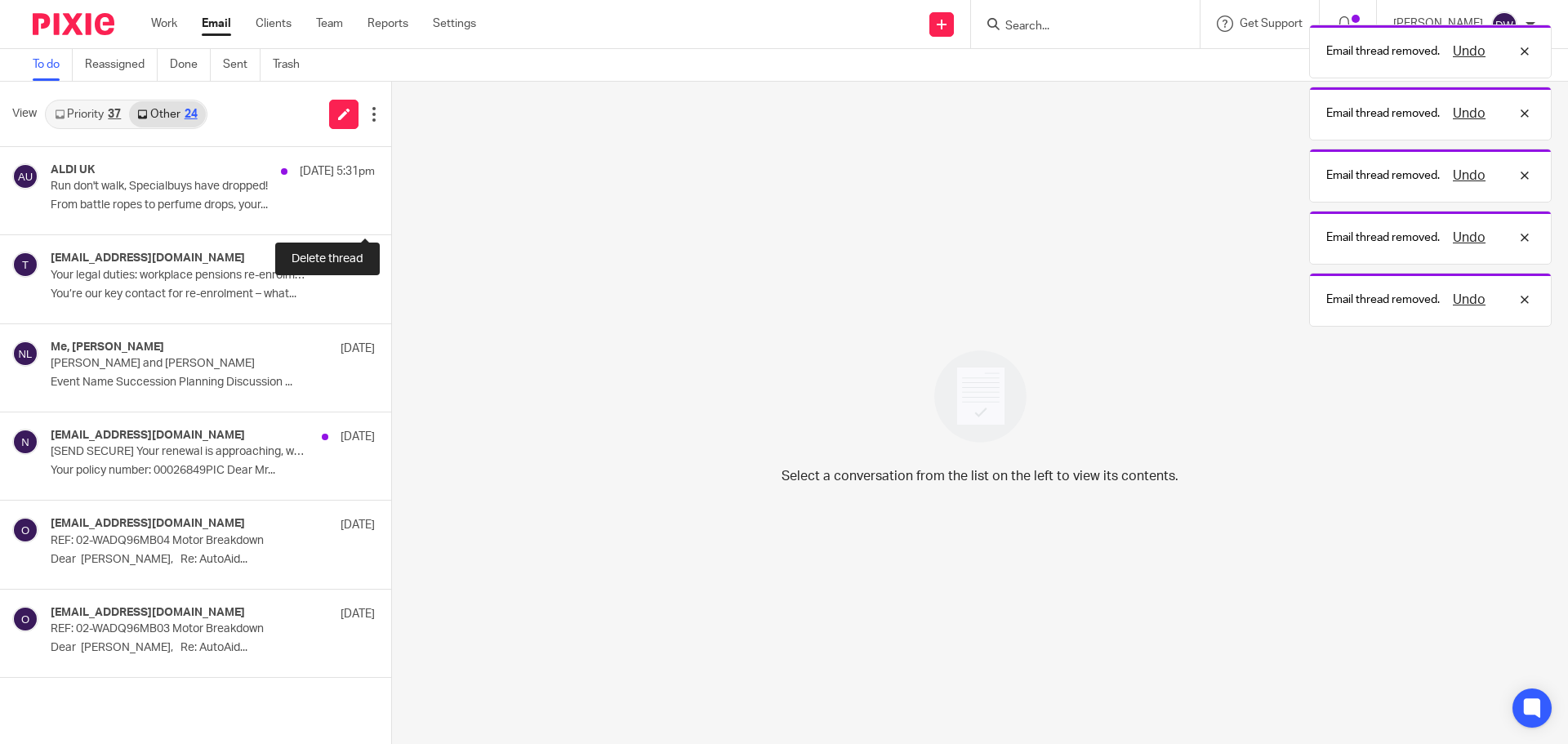
click at [391, 206] on button at bounding box center [397, 212] width 13 height 43
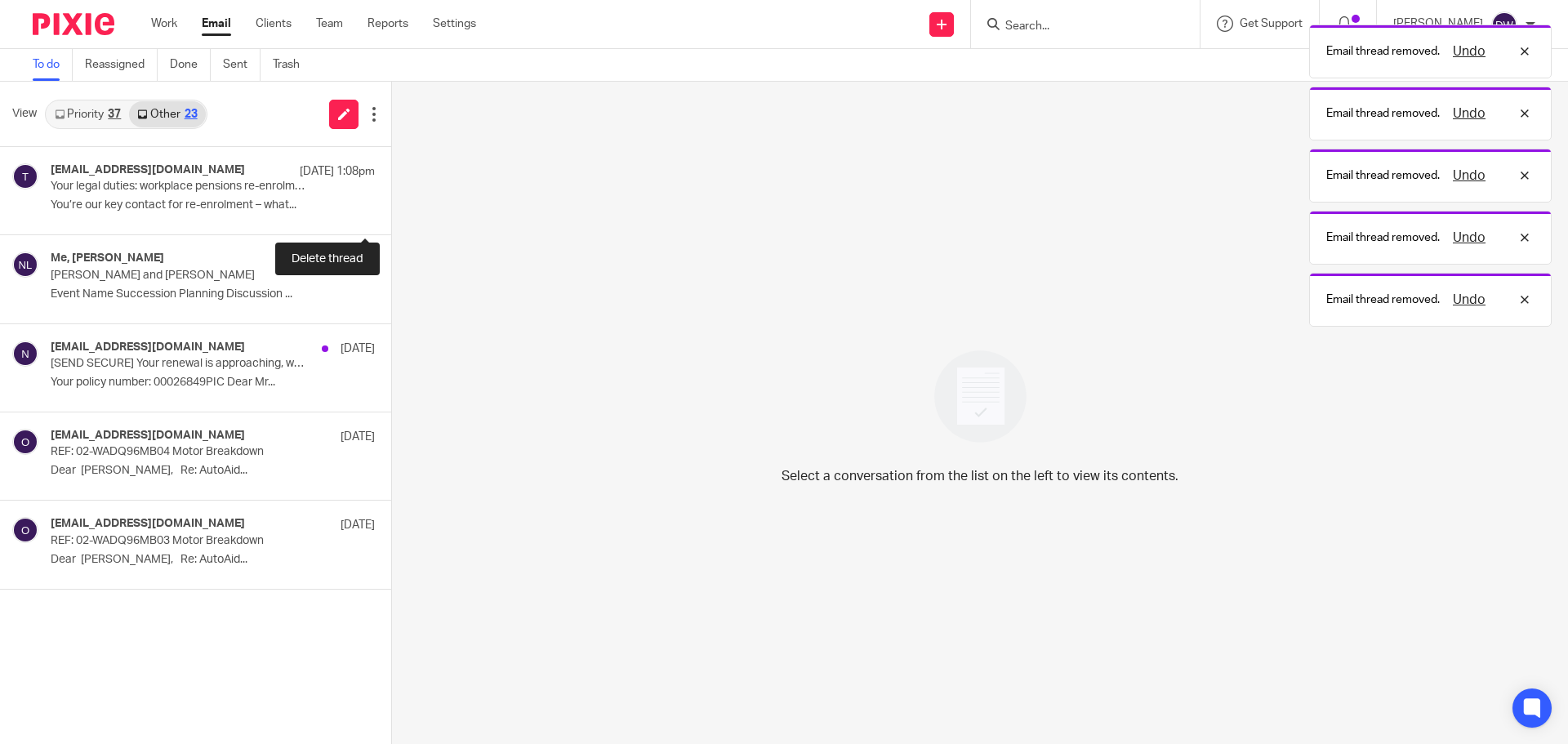
click at [391, 206] on button at bounding box center [397, 212] width 13 height 43
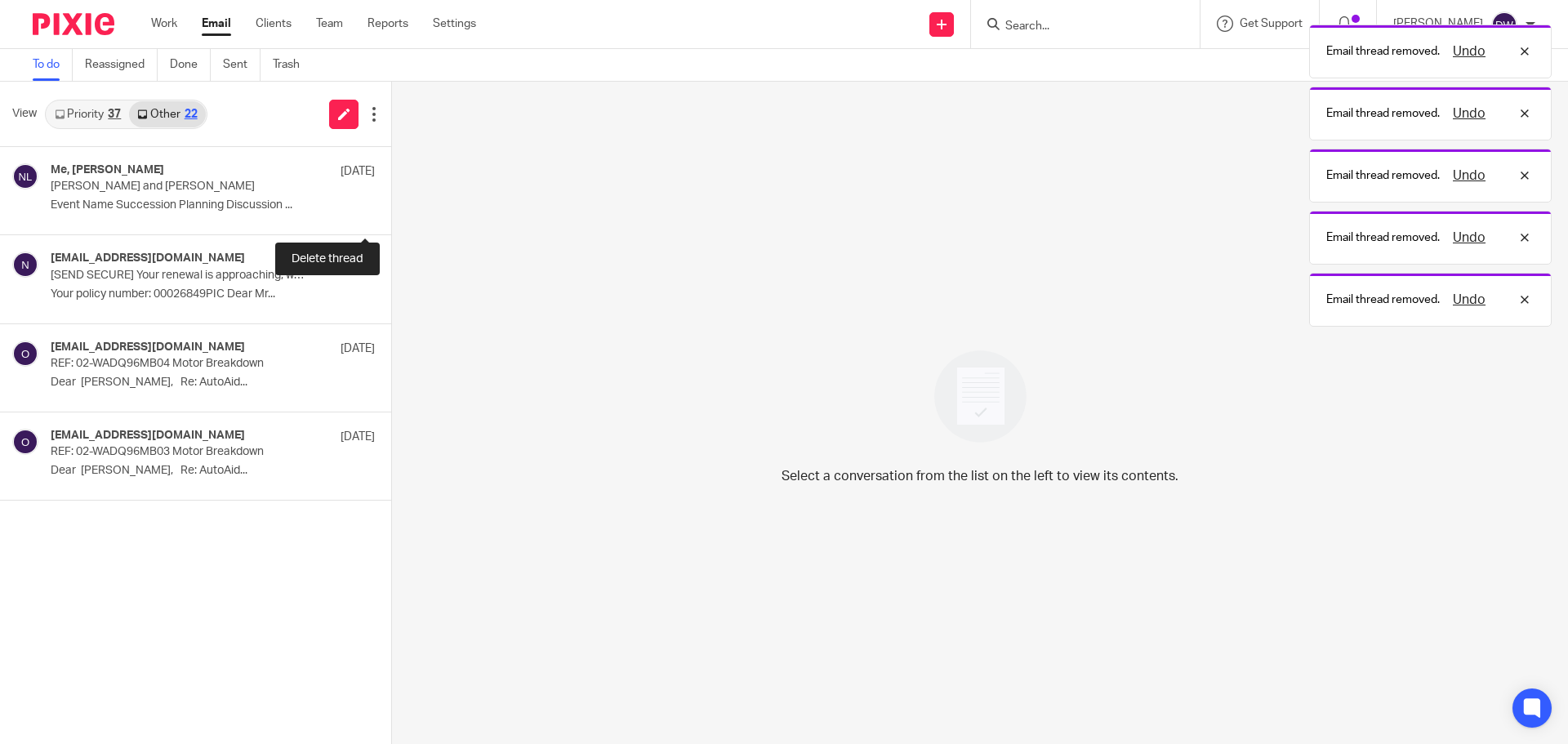
click at [391, 206] on button at bounding box center [397, 212] width 13 height 43
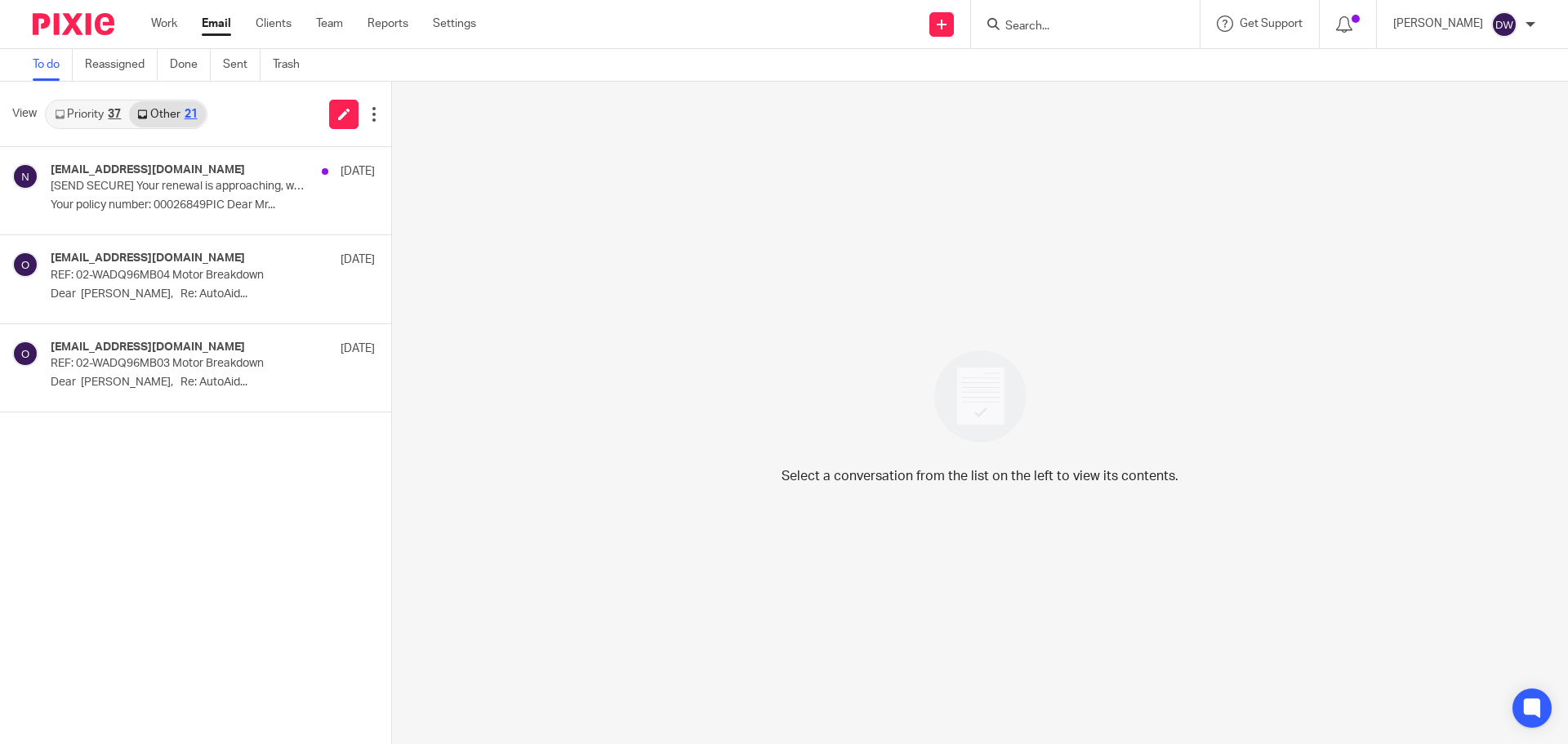
click at [101, 107] on link "Priority 37" at bounding box center [88, 114] width 83 height 26
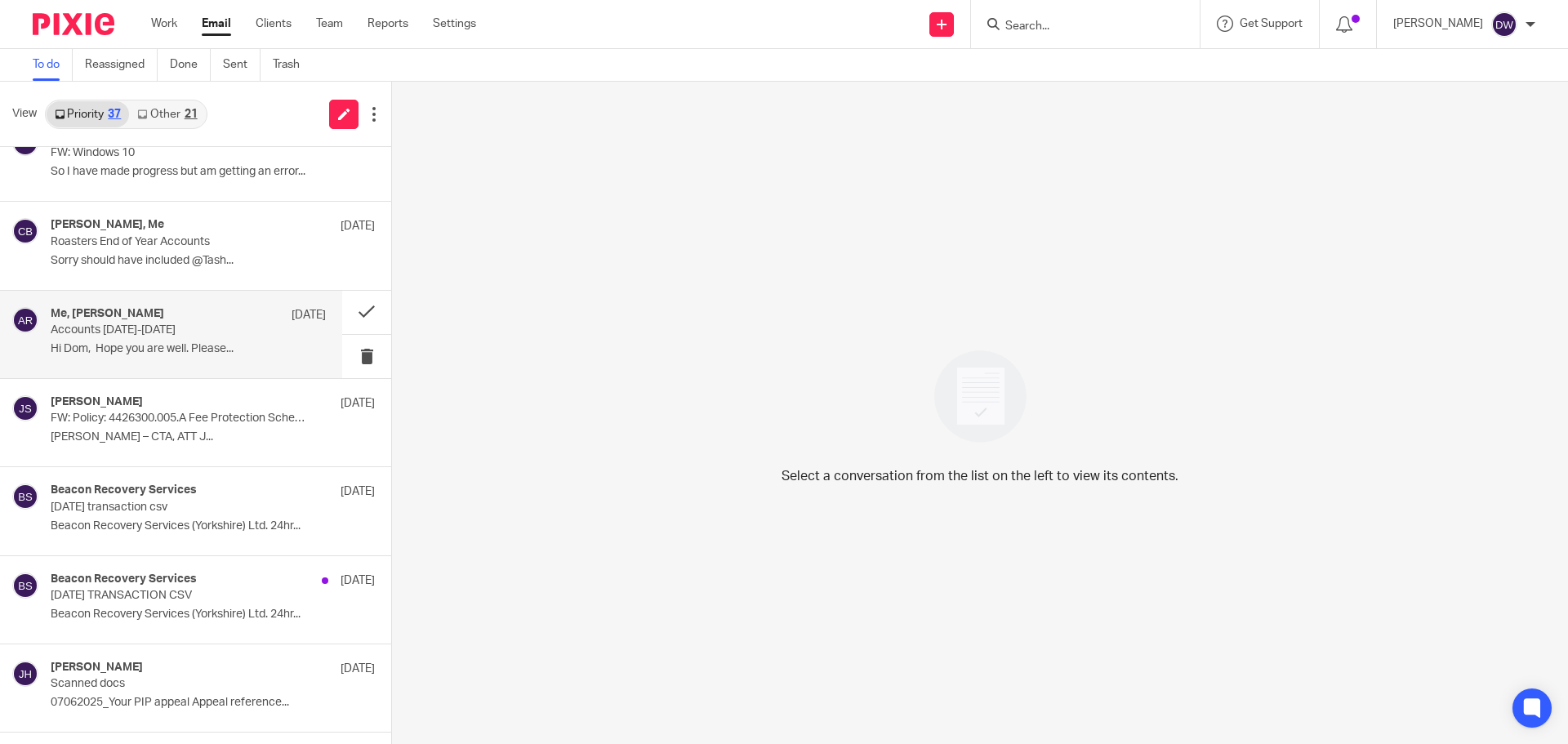
scroll to position [490, 0]
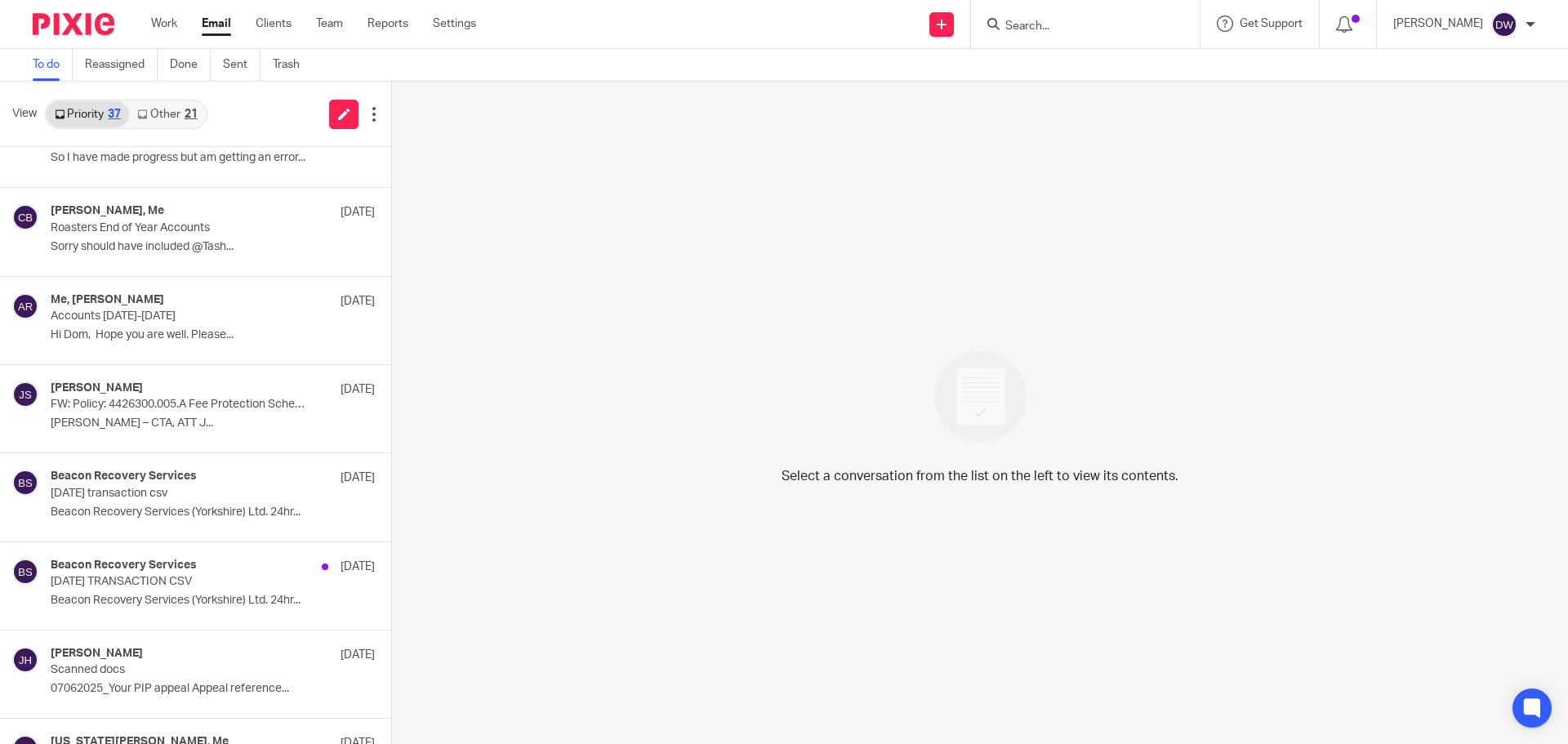
click at [1113, 30] on input "Search" at bounding box center [1076, 26] width 147 height 15
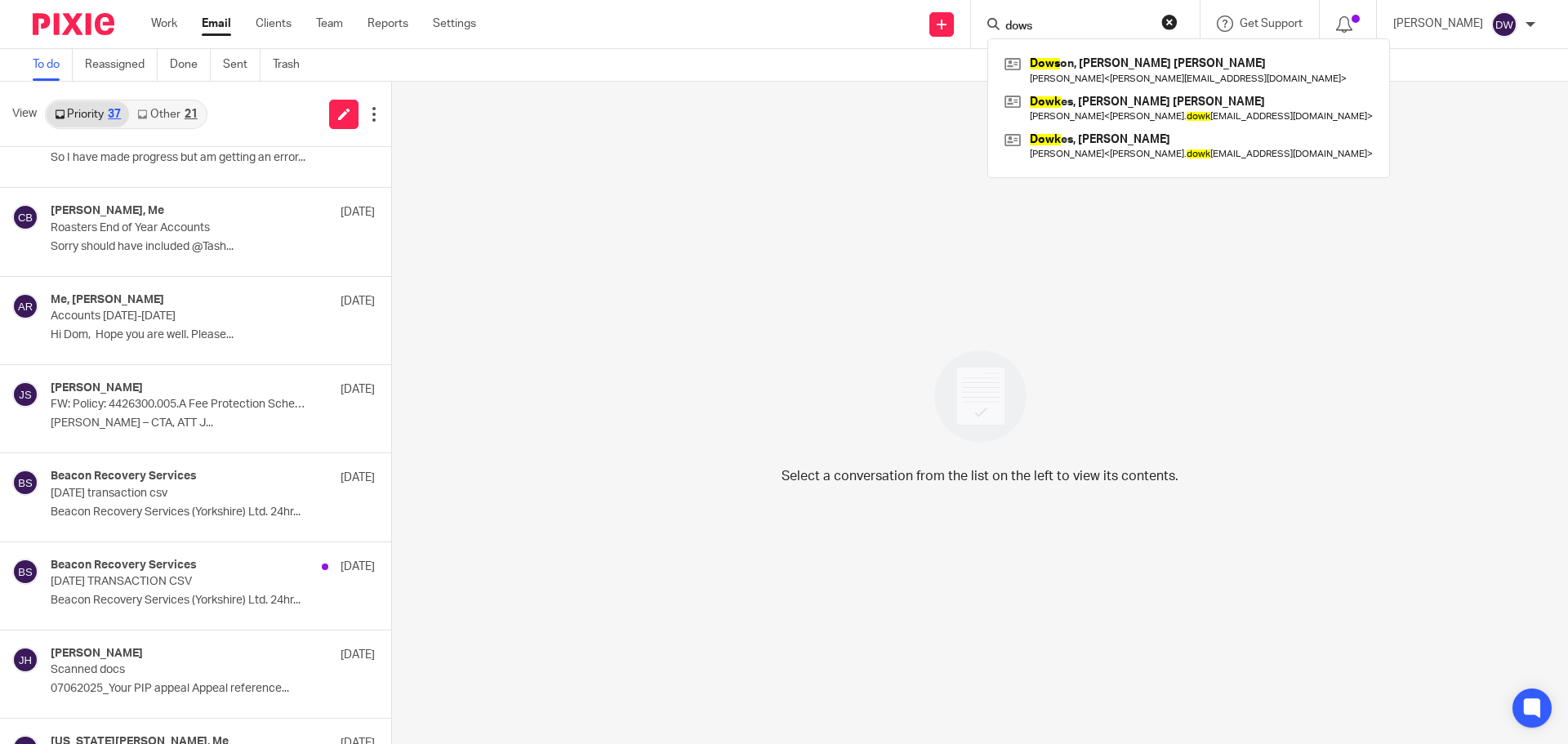
type input "dows"
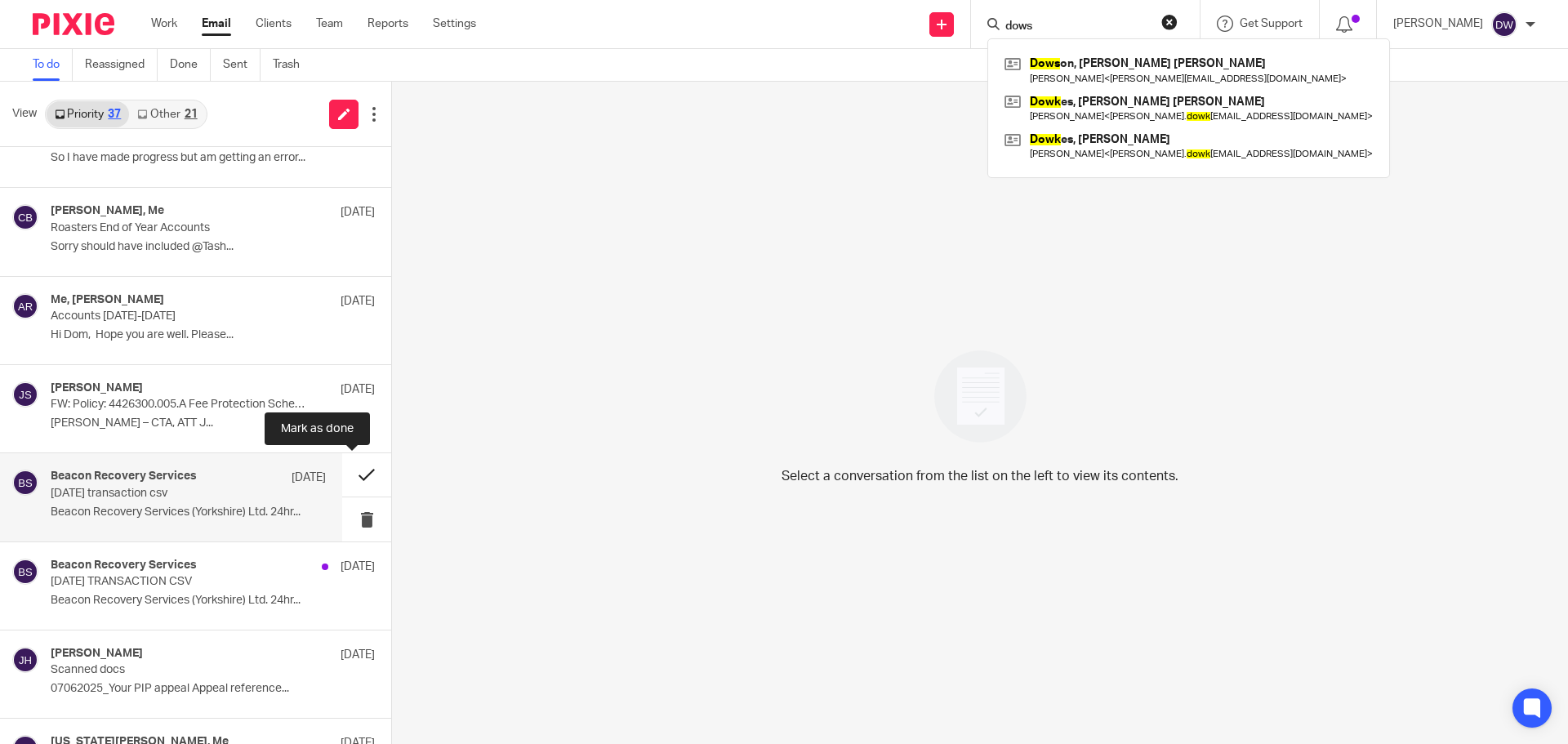
click at [351, 470] on button at bounding box center [367, 475] width 49 height 43
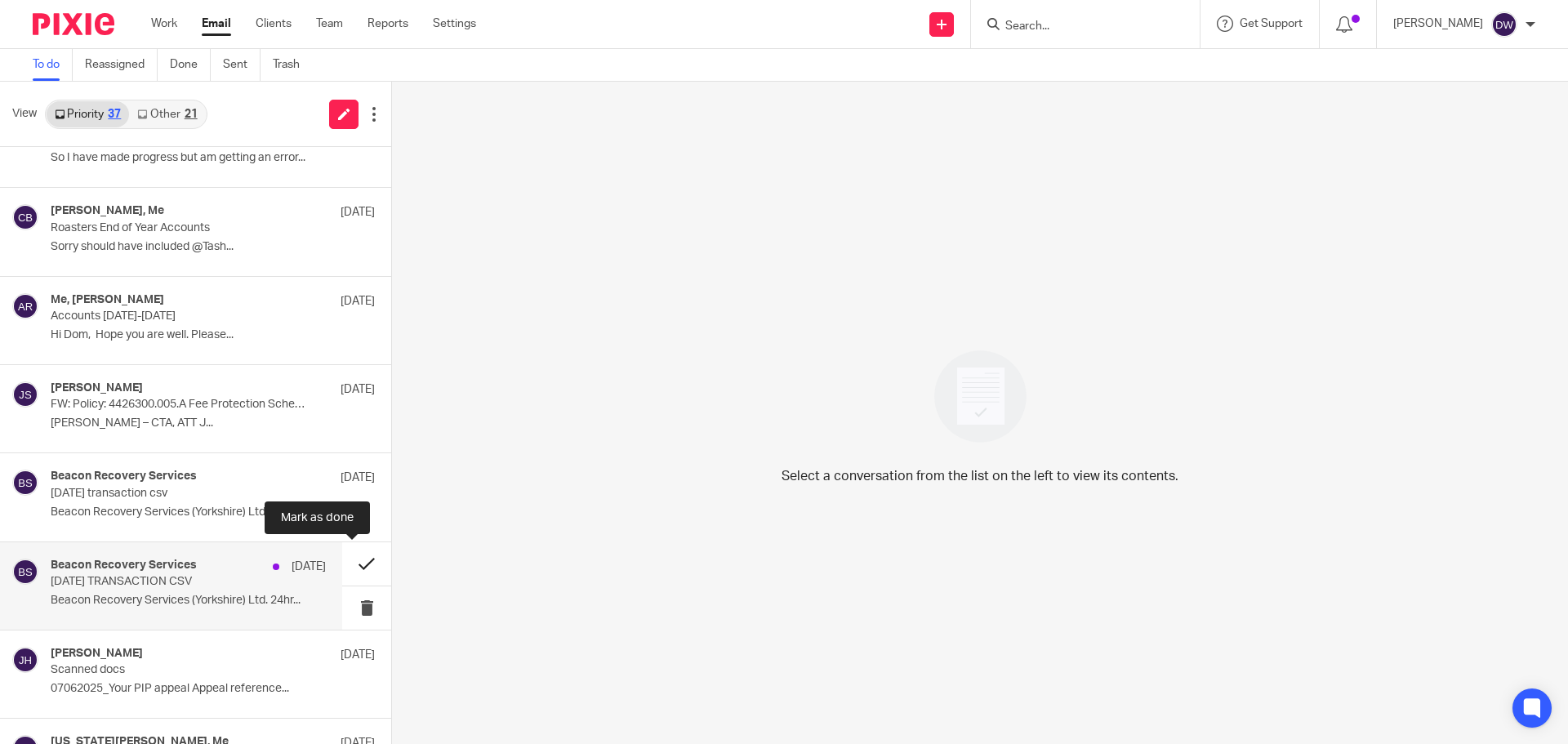
click at [363, 561] on button at bounding box center [367, 564] width 49 height 43
